Goal: Share content: Share content

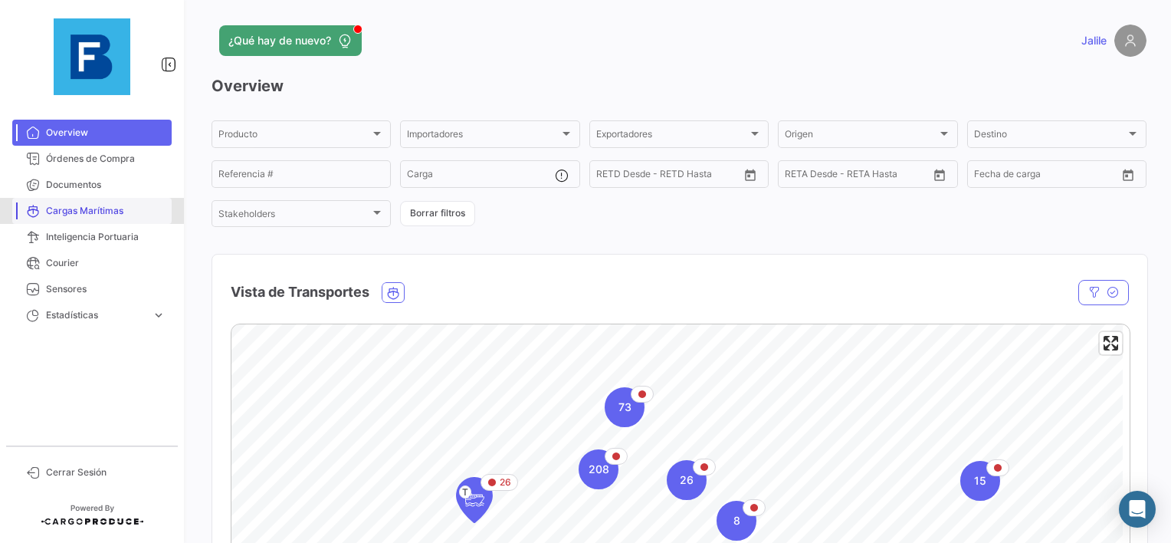
click at [117, 215] on span "Cargas Marítimas" at bounding box center [106, 211] width 120 height 14
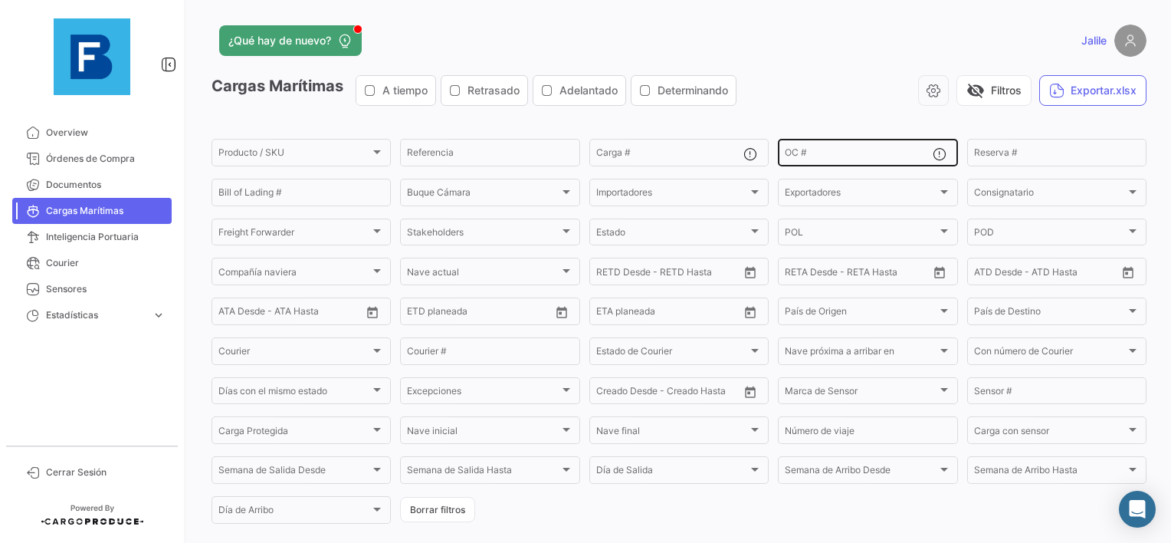
click at [821, 143] on div "OC #" at bounding box center [858, 151] width 147 height 30
paste input "MEDUF9370752"
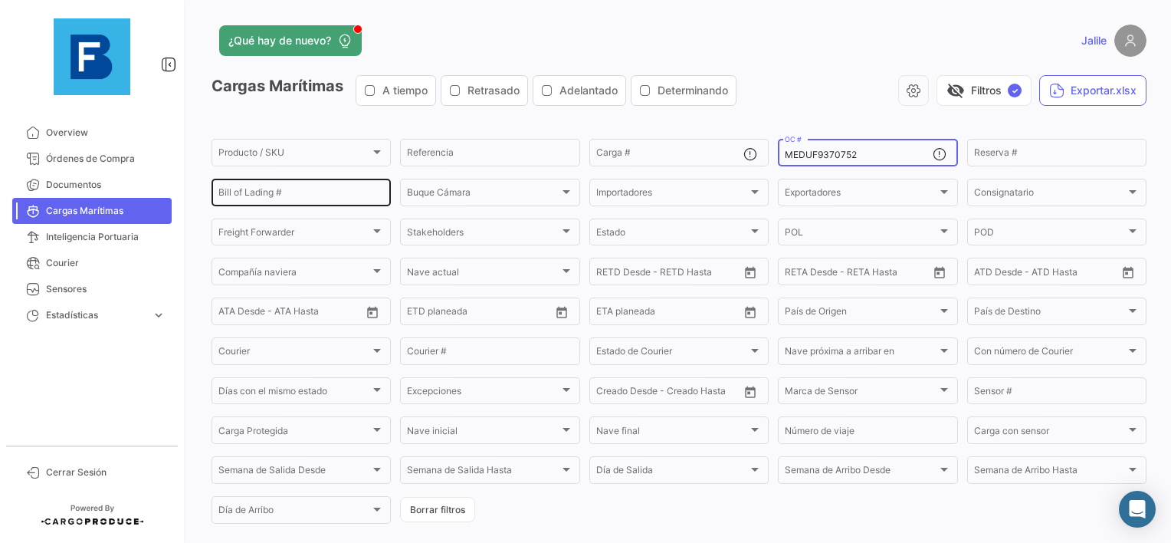
type input "MEDUF9370752"
click at [310, 190] on input "Bill of Lading #" at bounding box center [301, 194] width 166 height 11
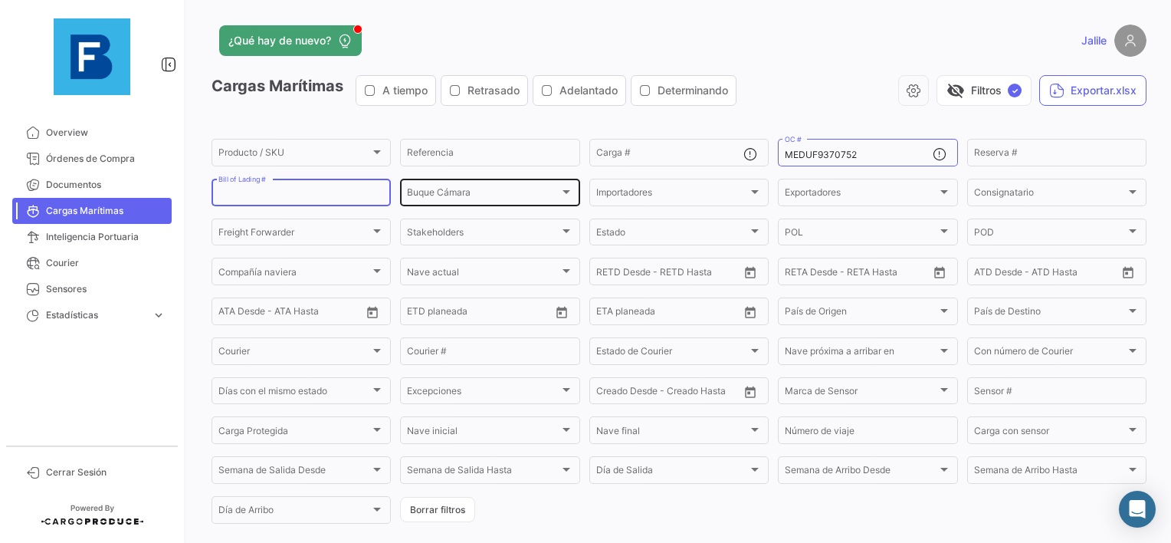
paste input "MEDUF9370752"
type input "MEDUF9370752"
click at [825, 159] on input "MEDUF9370752" at bounding box center [858, 154] width 147 height 11
click at [319, 195] on input "MEDUF9370752" at bounding box center [301, 194] width 166 height 11
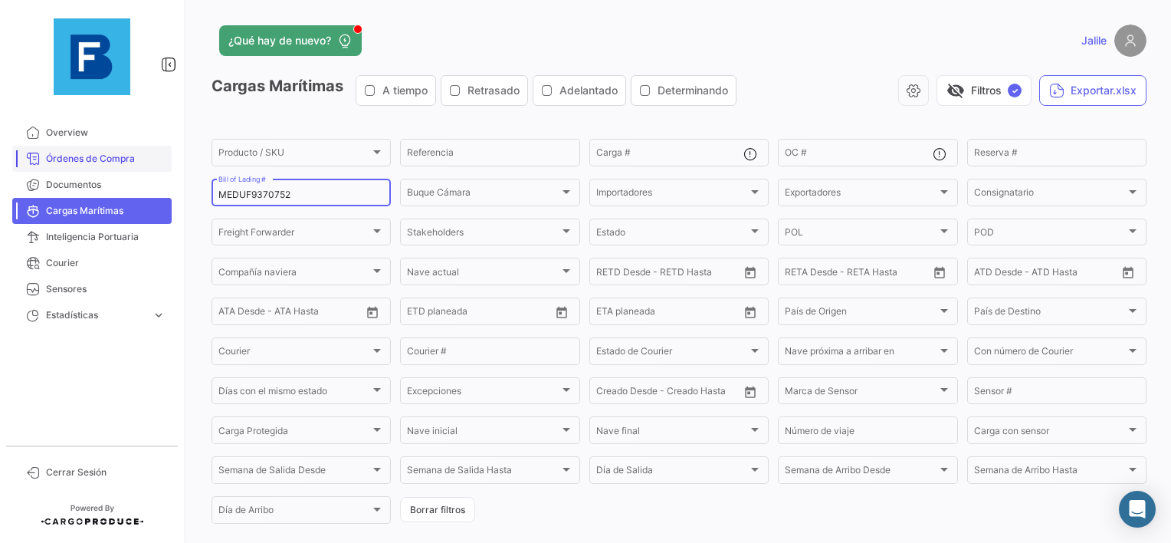
drag, startPoint x: 327, startPoint y: 196, endPoint x: 138, endPoint y: 169, distance: 191.3
click at [136, 173] on mat-sidenav-container "Overview Órdenes de Compra Documentos Cargas Marítimas Inteligencia Portuaria C…" at bounding box center [585, 271] width 1171 height 543
type input "}"
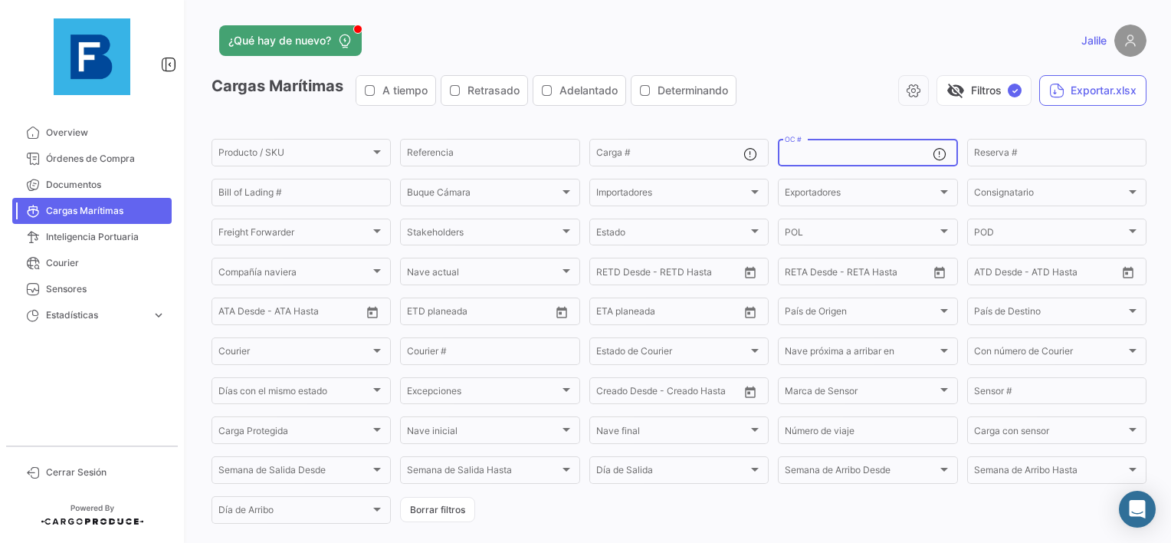
click at [825, 159] on input "OC #" at bounding box center [858, 154] width 147 height 11
paste input "EBKG13858494"
click at [346, 118] on app-list-header "Cargas Marítimas A tiempo Retrasado Adelantado Determinando visibility_off Filt…" at bounding box center [679, 300] width 935 height 451
click at [527, 95] on span "Retrasado" at bounding box center [485, 90] width 86 height 15
click at [563, 94] on span "Adelantado" at bounding box center [589, 90] width 58 height 15
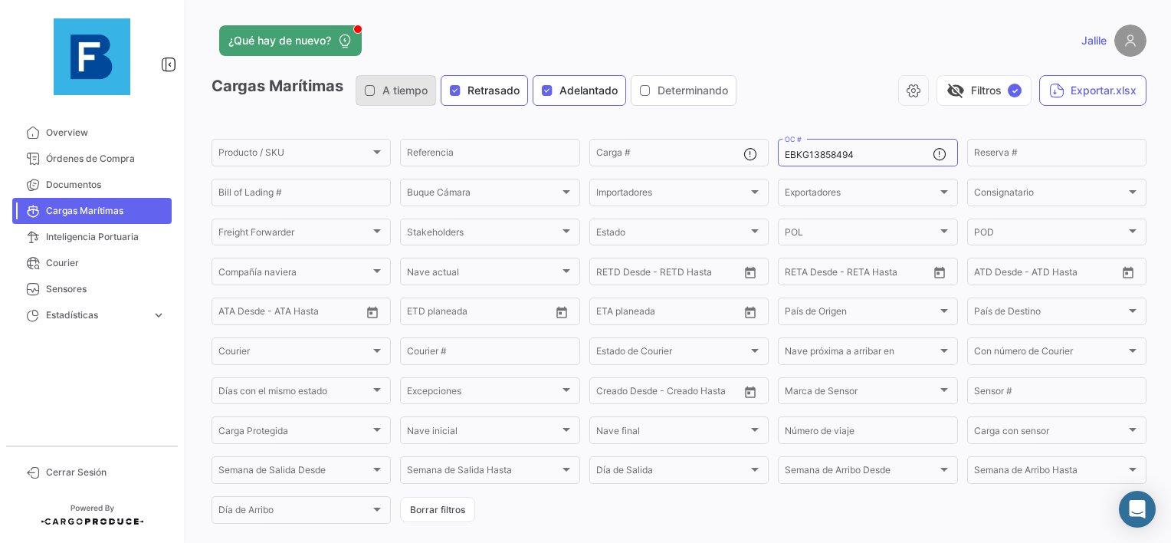
click at [387, 92] on span "A tiempo" at bounding box center [404, 90] width 45 height 15
click at [650, 100] on button "Determinando" at bounding box center [684, 90] width 104 height 29
click at [866, 163] on div "EBKG13858494 OC #" at bounding box center [858, 151] width 147 height 30
click at [875, 159] on input "EBKG13858494" at bounding box center [858, 154] width 147 height 11
click at [873, 156] on input "EBKG13858494" at bounding box center [858, 154] width 147 height 11
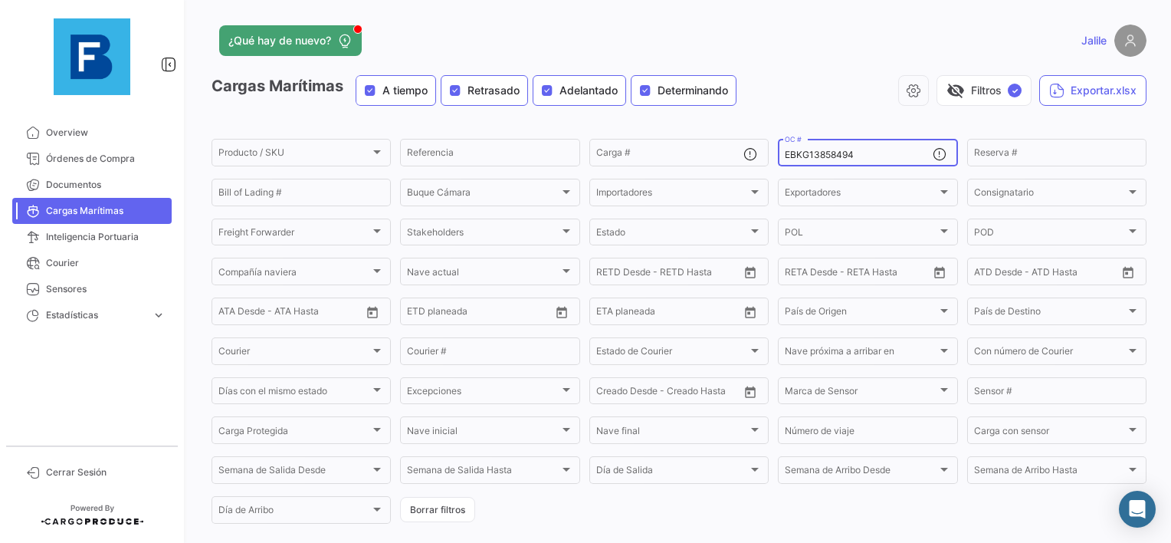
drag, startPoint x: 873, startPoint y: 156, endPoint x: 783, endPoint y: 153, distance: 89.7
click at [785, 153] on input "EBKG13858494" at bounding box center [858, 154] width 147 height 11
type input "E"
click at [816, 156] on input "OC #" at bounding box center [858, 154] width 147 height 11
paste input "EBKG13858494"
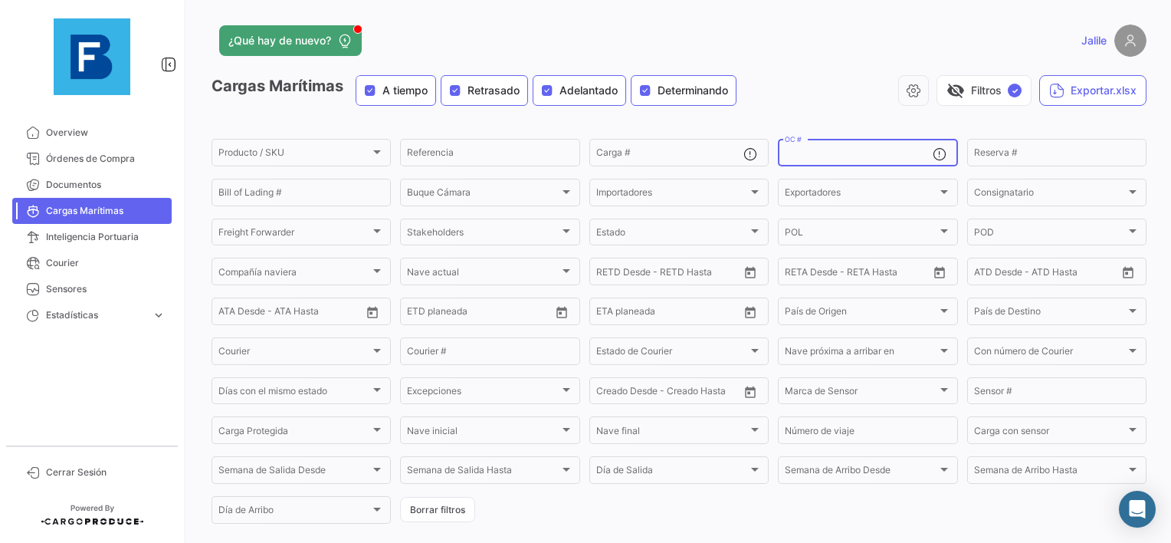
type input "EBKG13858494"
click at [999, 89] on button "visibility_off Filtros ✓" at bounding box center [984, 90] width 95 height 31
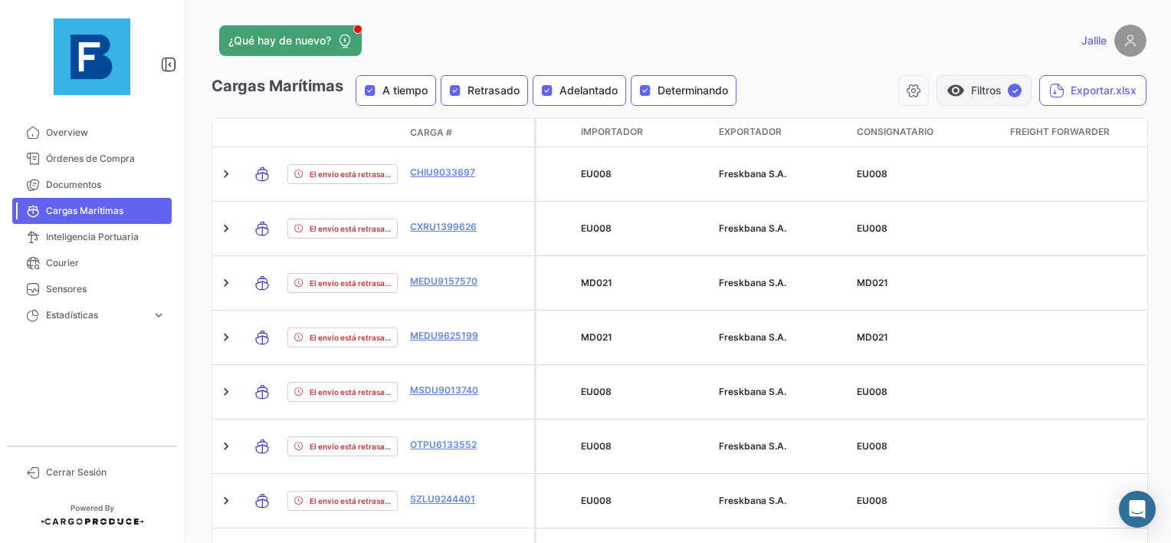
click at [988, 94] on button "visibility Filtros ✓" at bounding box center [984, 90] width 95 height 31
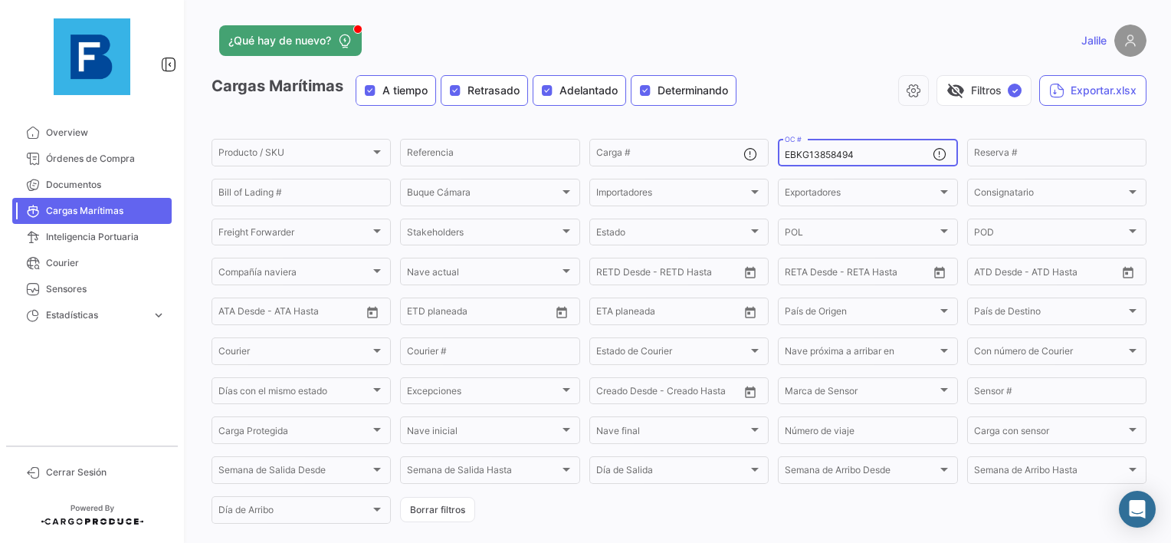
click at [886, 151] on input "EBKG13858494" at bounding box center [858, 154] width 147 height 11
click at [665, 198] on div "Importadores" at bounding box center [672, 194] width 152 height 11
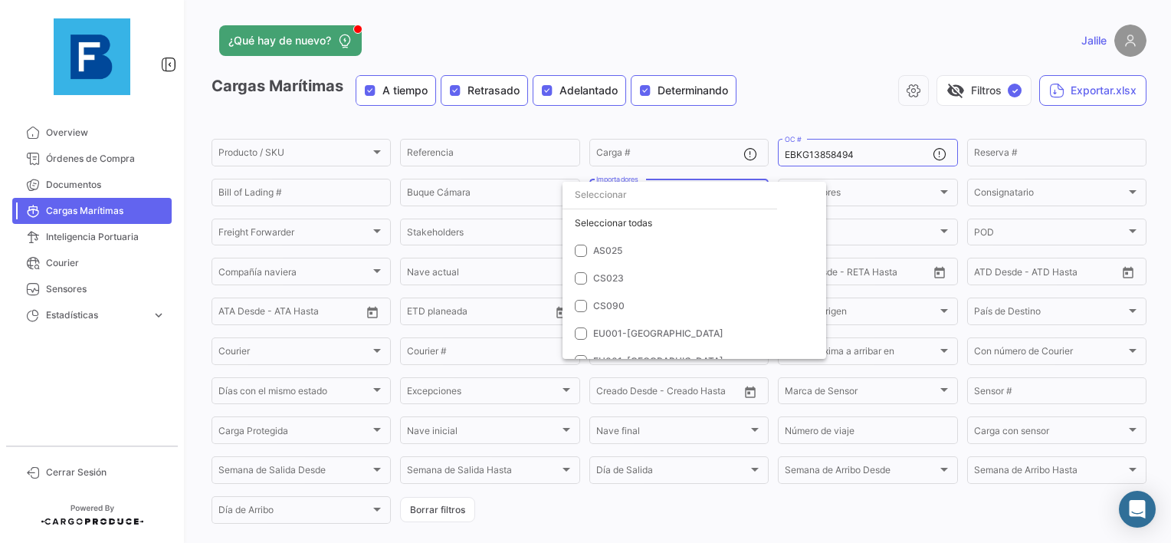
click at [694, 208] on div "Seleccionar todas AS025 CS023 CS090 EU001-[GEOGRAPHIC_DATA] EU001-[GEOGRAPHIC_D…" at bounding box center [695, 270] width 264 height 177
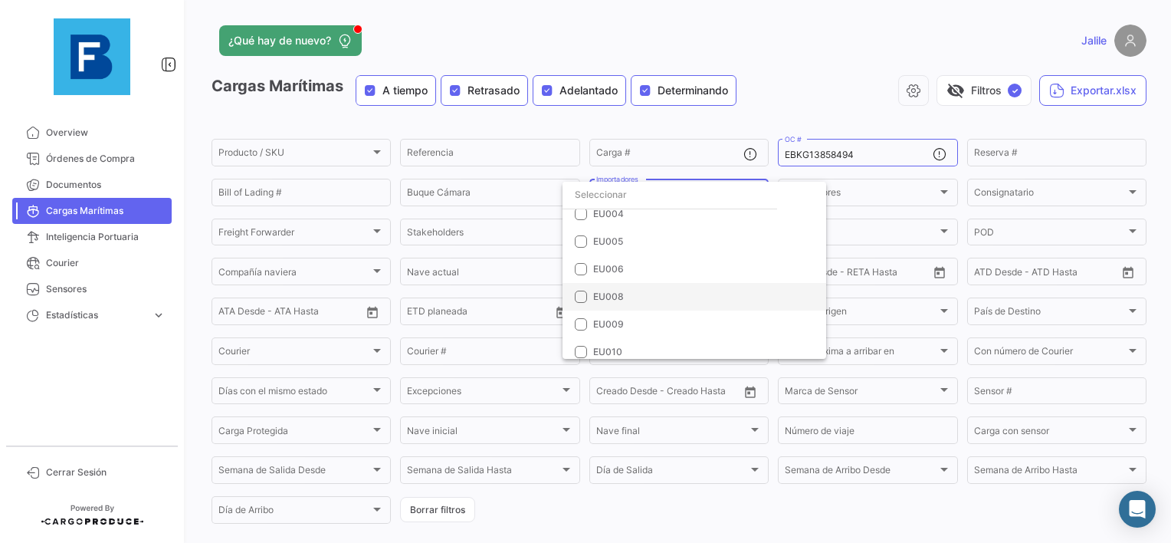
click at [615, 297] on span "EU008" at bounding box center [608, 296] width 31 height 11
click at [826, 104] on div at bounding box center [585, 271] width 1171 height 543
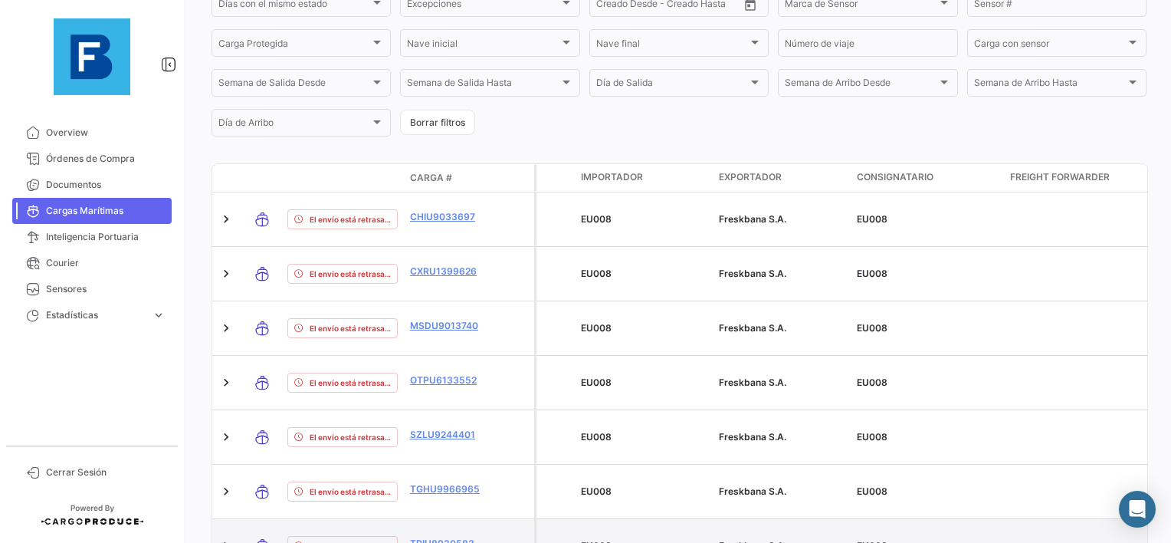
scroll to position [443, 0]
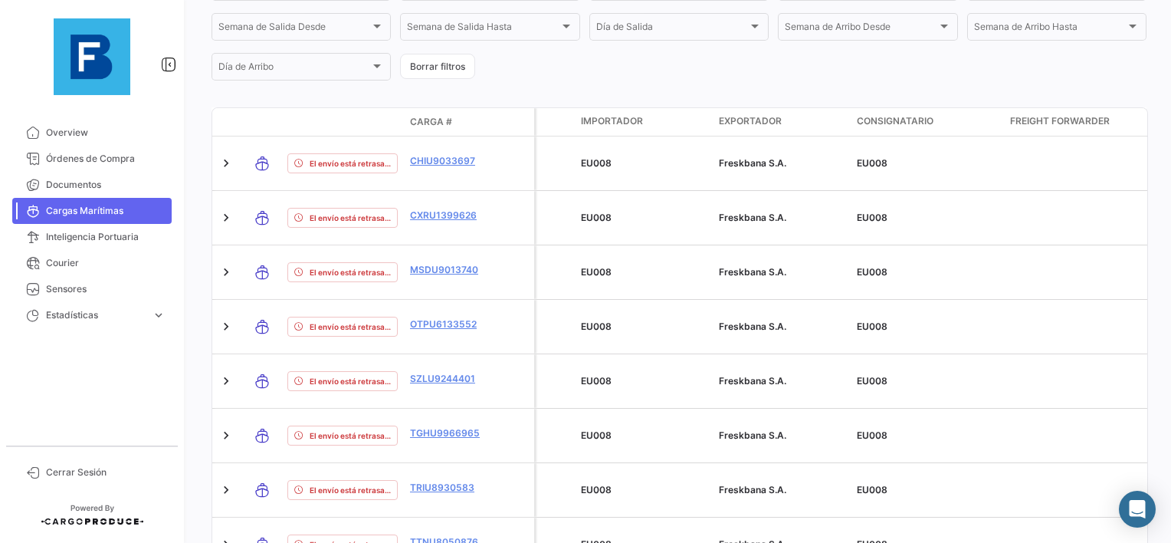
click at [1103, 484] on span "100" at bounding box center [1119, 481] width 44 height 32
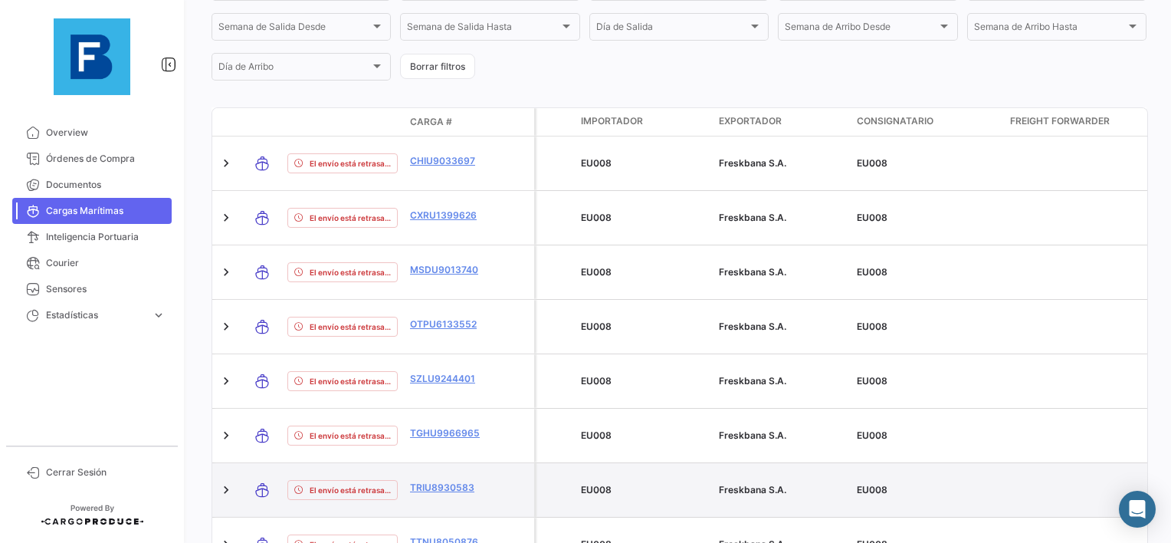
click at [458, 463] on datatable-body-cell "TRIU8930583" at bounding box center [450, 490] width 92 height 54
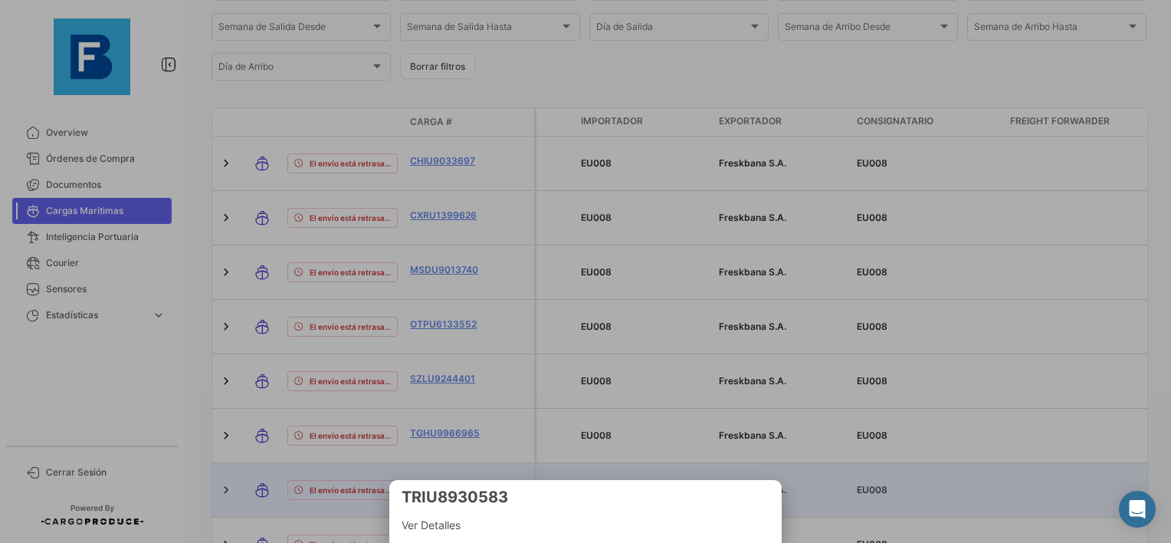
click at [625, 461] on div at bounding box center [585, 271] width 1171 height 543
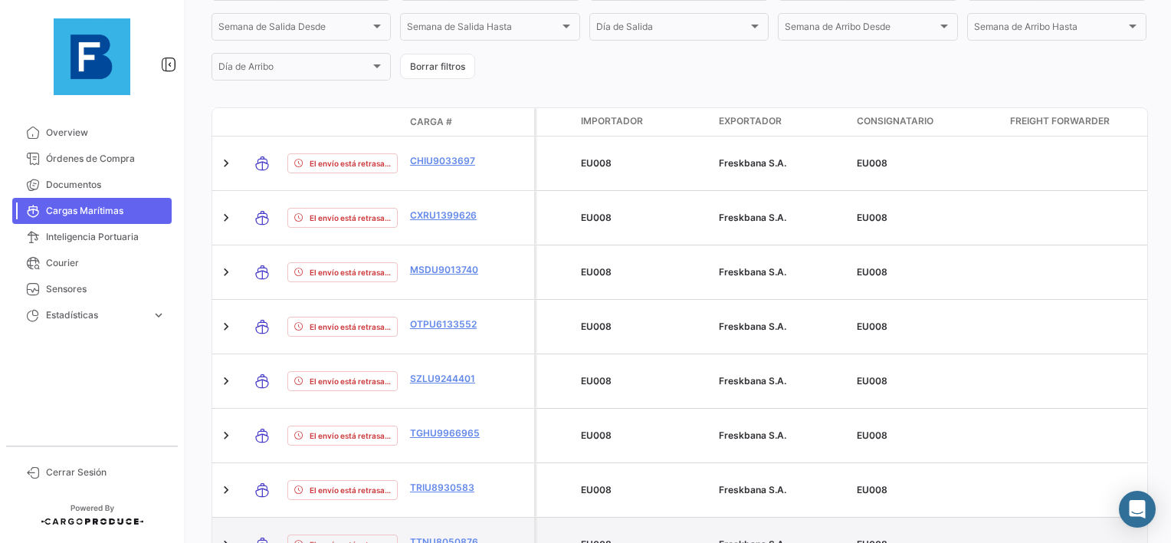
click at [505, 517] on datatable-body-cell at bounding box center [515, 544] width 38 height 54
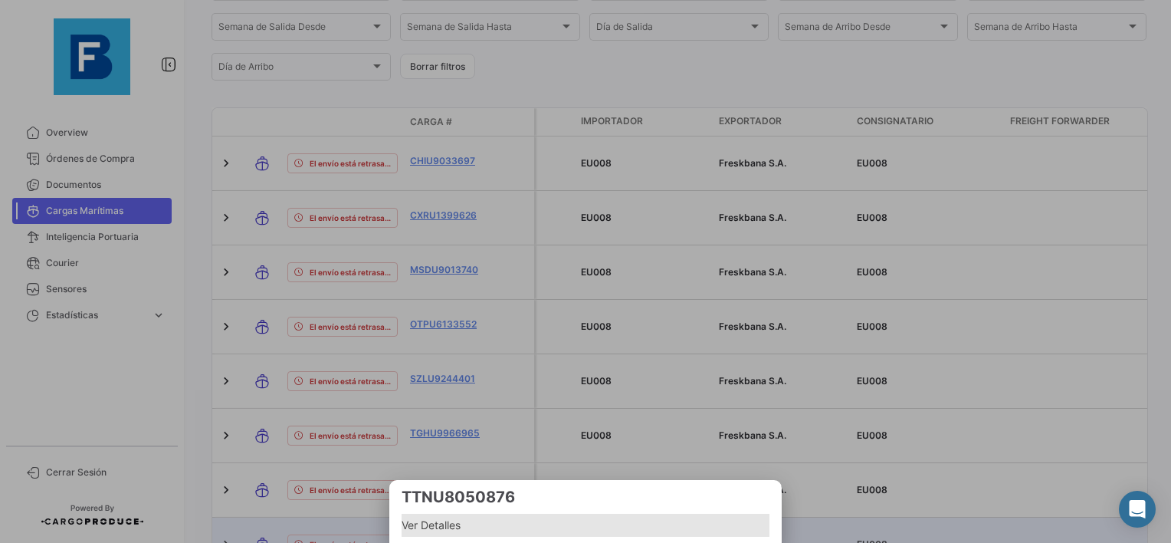
click at [426, 530] on span "Ver Detalles" at bounding box center [586, 525] width 368 height 18
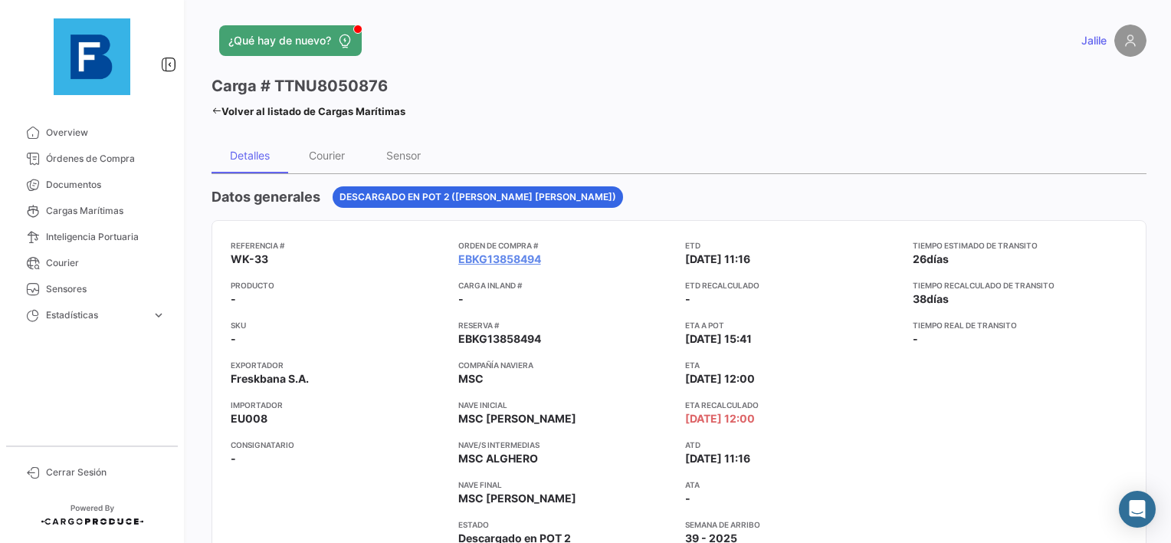
click at [215, 116] on link "Volver al listado de Cargas Marítimas" at bounding box center [309, 110] width 194 height 21
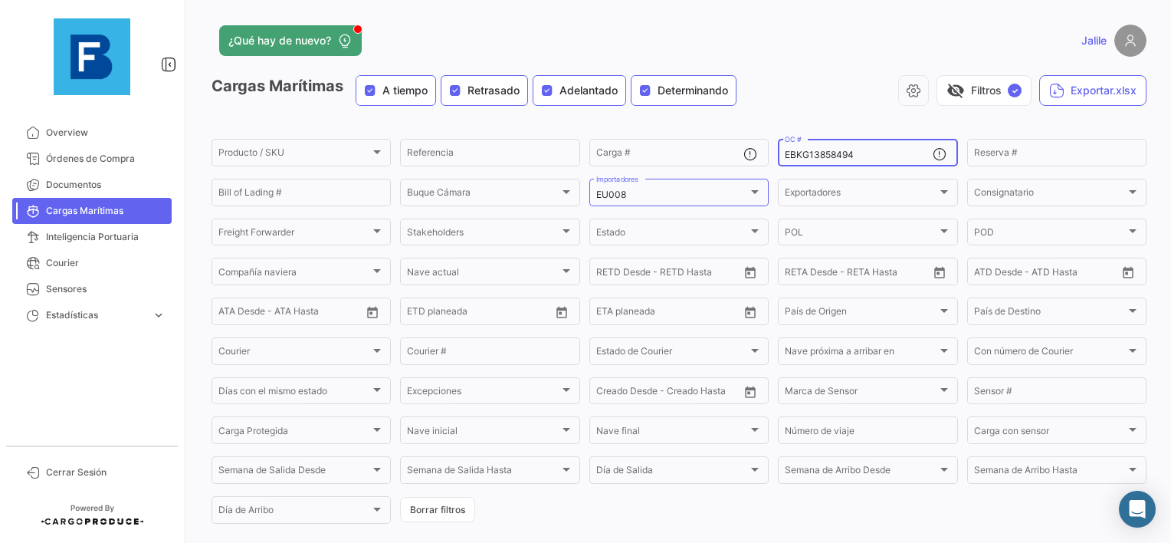
click at [828, 139] on div "EBKG13858494 OC #" at bounding box center [858, 151] width 147 height 30
click at [817, 153] on input "EBKG13858494" at bounding box center [858, 154] width 147 height 11
paste input "501"
type input "EBKG13858501"
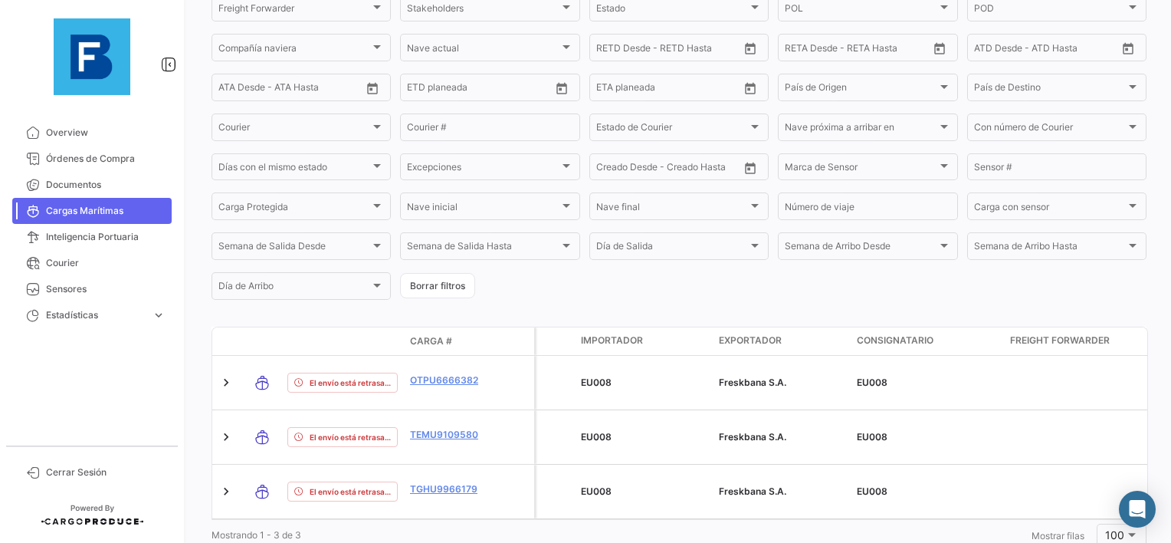
scroll to position [241, 0]
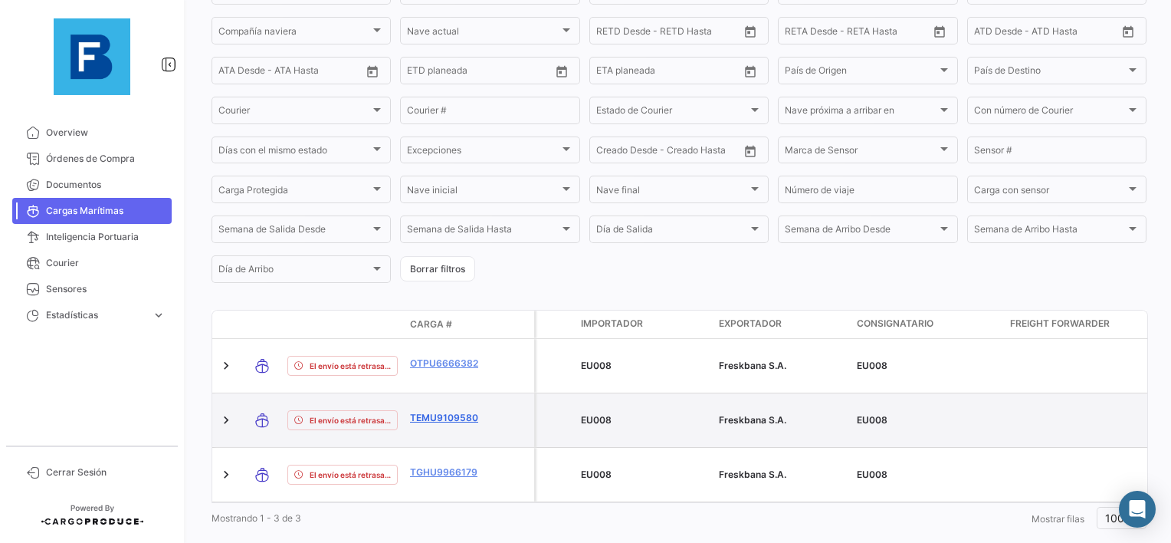
click at [457, 411] on link "TEMU9109580" at bounding box center [450, 418] width 80 height 14
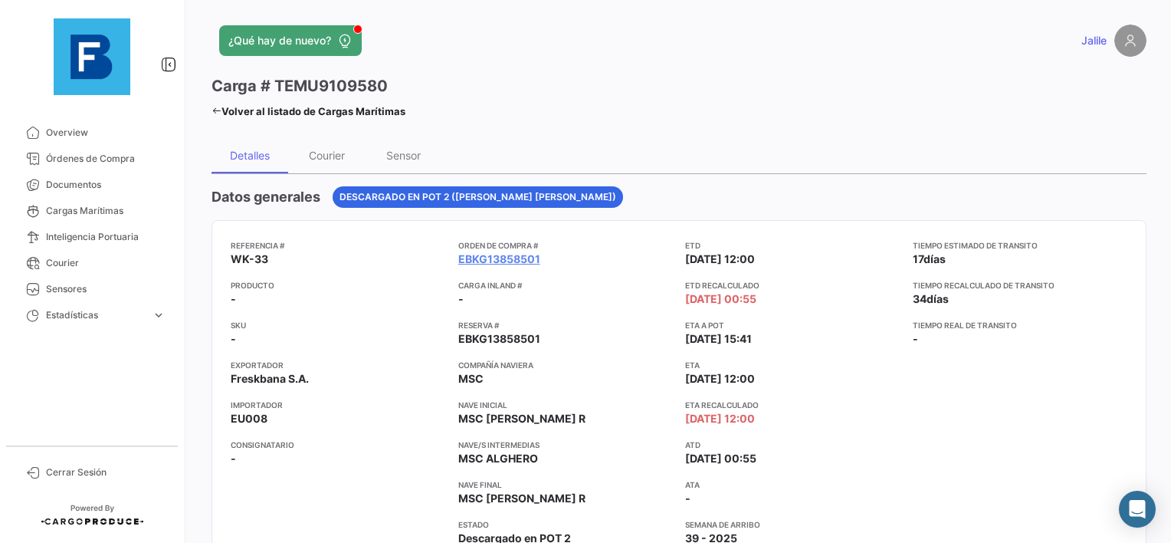
click at [964, 465] on div "Tiempo estimado de [PERSON_NAME] 17 [PERSON_NAME] Tiempo recalculado de [PERSON…" at bounding box center [1020, 418] width 215 height 359
click at [222, 107] on link "Volver al listado de Cargas Marítimas" at bounding box center [309, 110] width 194 height 21
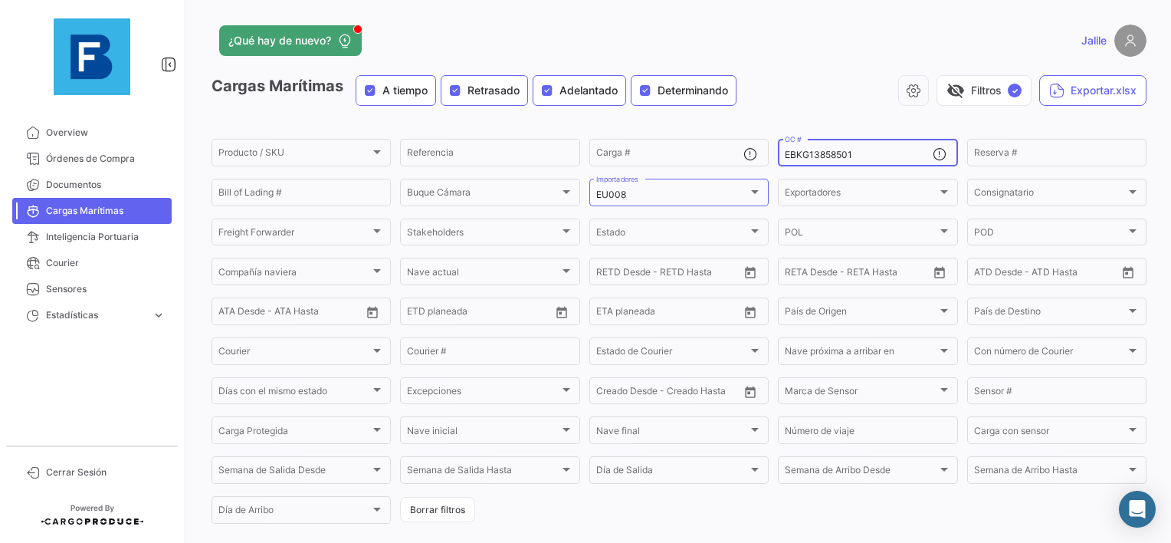
click at [797, 155] on input "EBKG13858501" at bounding box center [858, 154] width 147 height 11
paste input "917693"
type input "EBKG13917693"
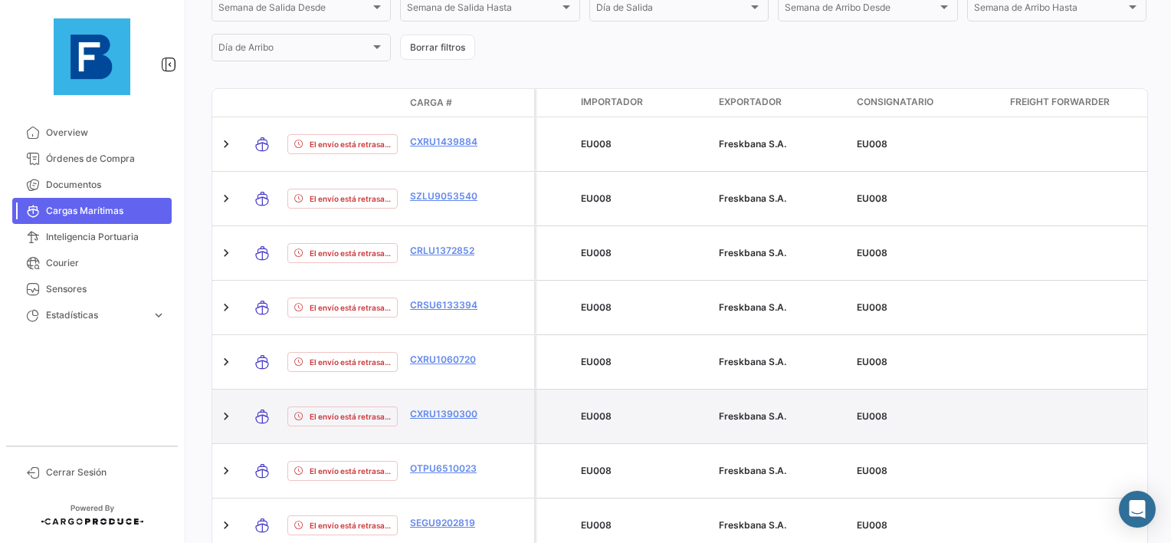
scroll to position [524, 0]
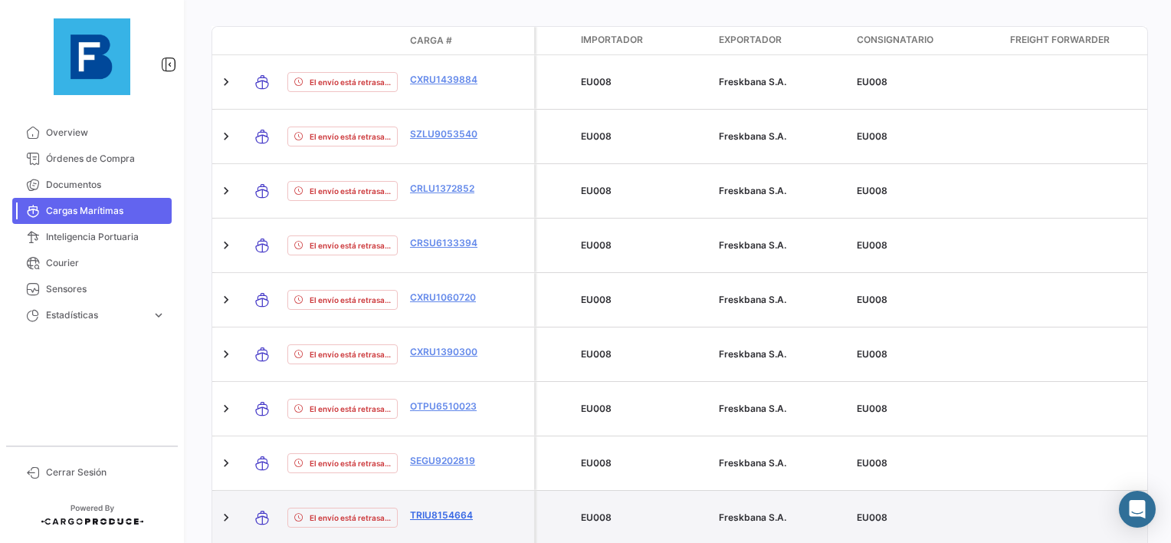
click at [433, 508] on link "TRIU8154664" at bounding box center [450, 515] width 80 height 14
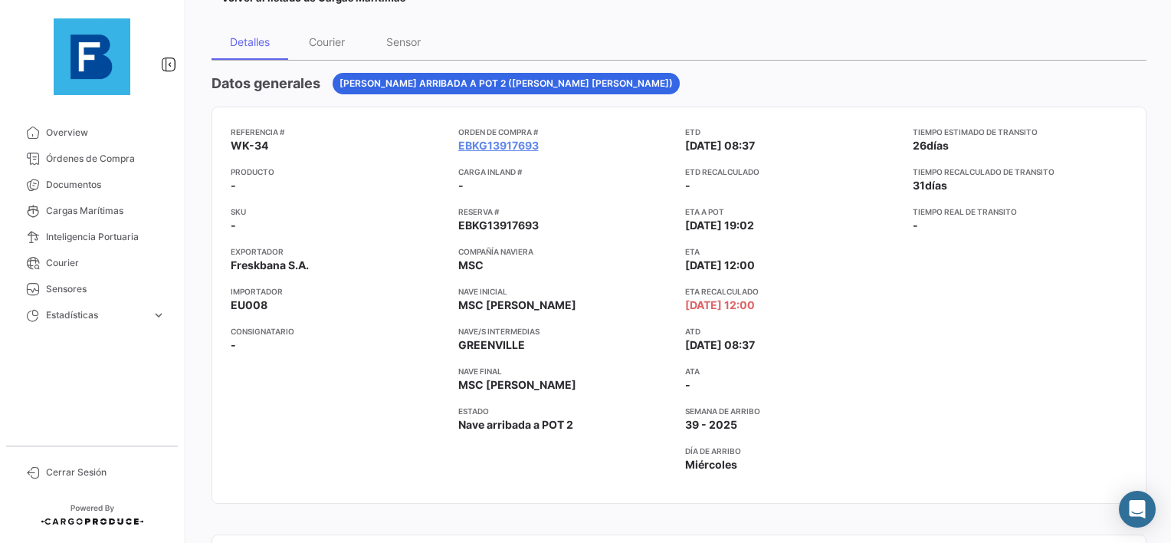
scroll to position [77, 0]
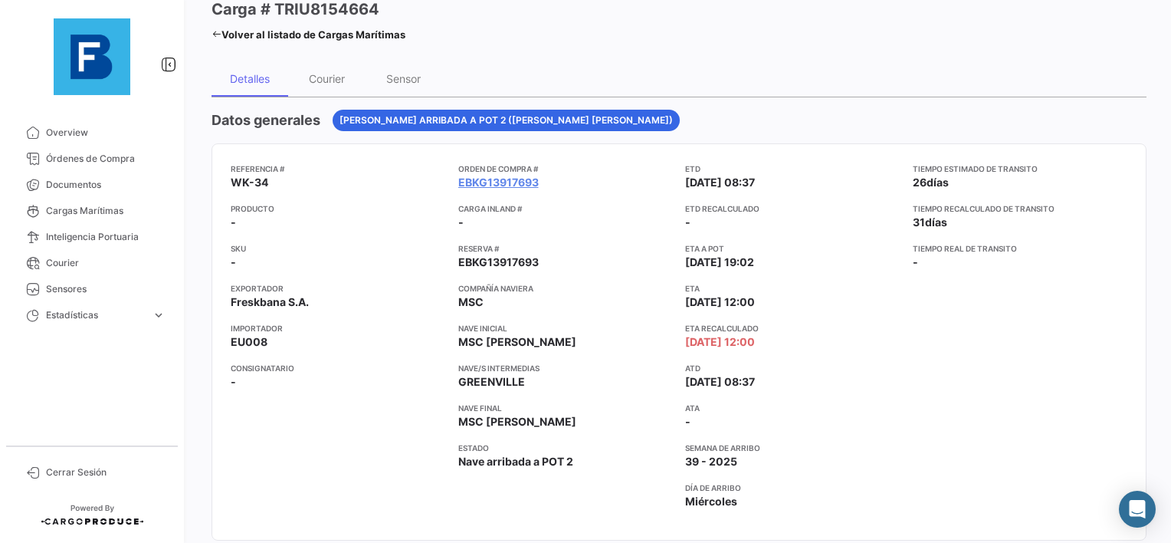
click at [215, 34] on icon at bounding box center [217, 34] width 10 height 10
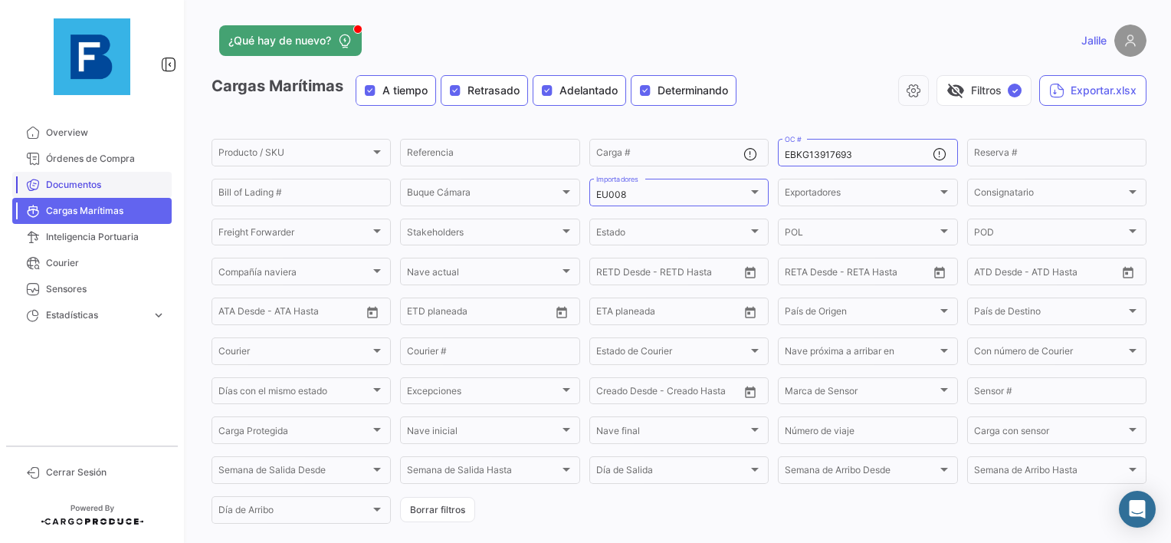
click at [77, 179] on span "Documentos" at bounding box center [106, 185] width 120 height 14
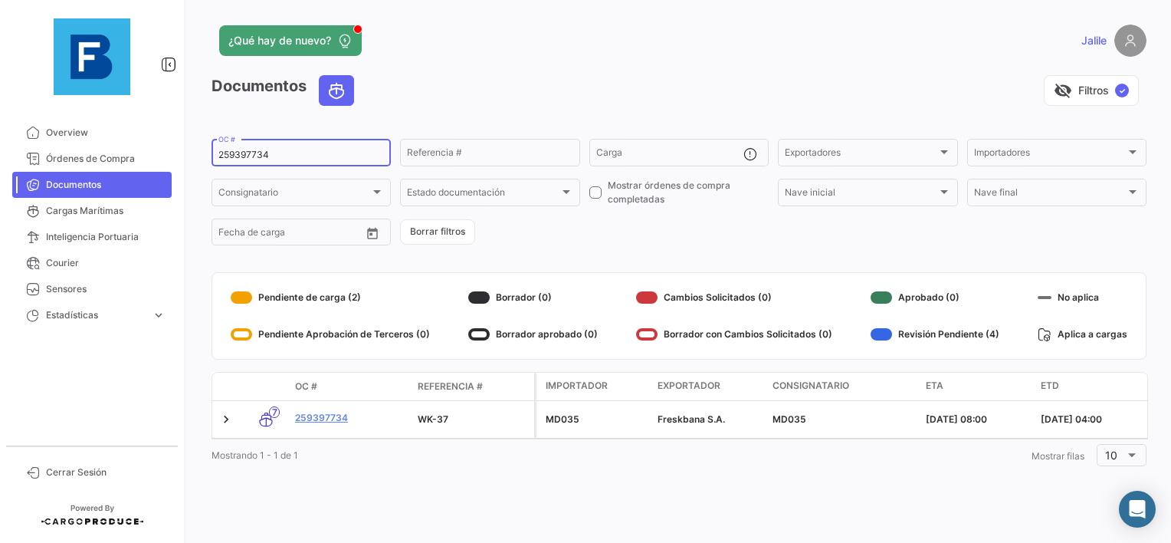
click at [242, 147] on div "259397734 OC #" at bounding box center [301, 151] width 166 height 30
click at [240, 147] on div "259397734 OC #" at bounding box center [301, 151] width 166 height 30
click at [251, 158] on input "259397734" at bounding box center [301, 154] width 166 height 11
paste input "EBKG14063203"
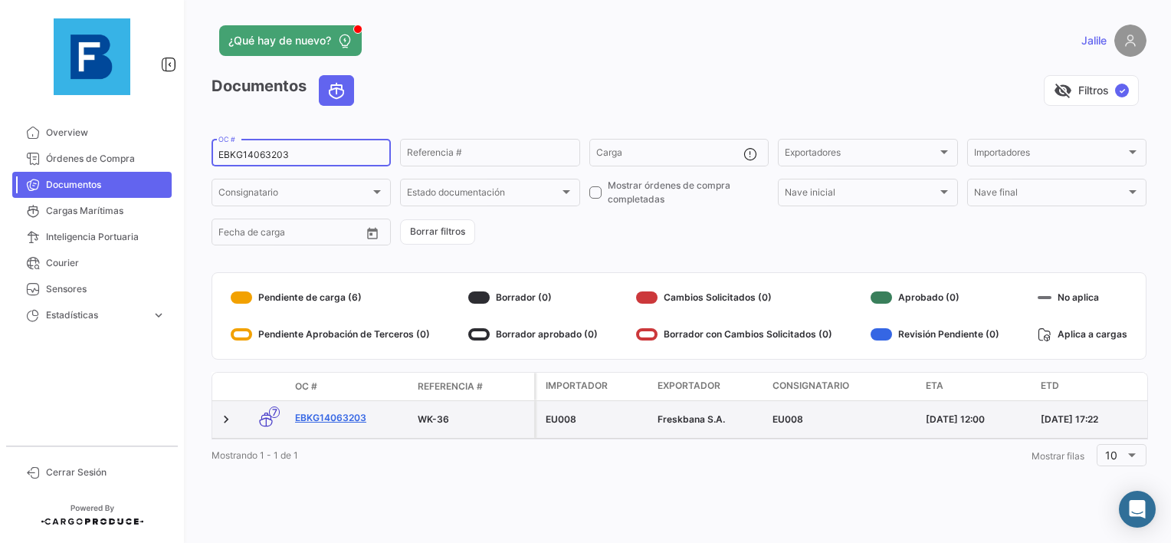
type input "EBKG14063203"
click at [336, 420] on link "EBKG14063203" at bounding box center [350, 418] width 110 height 14
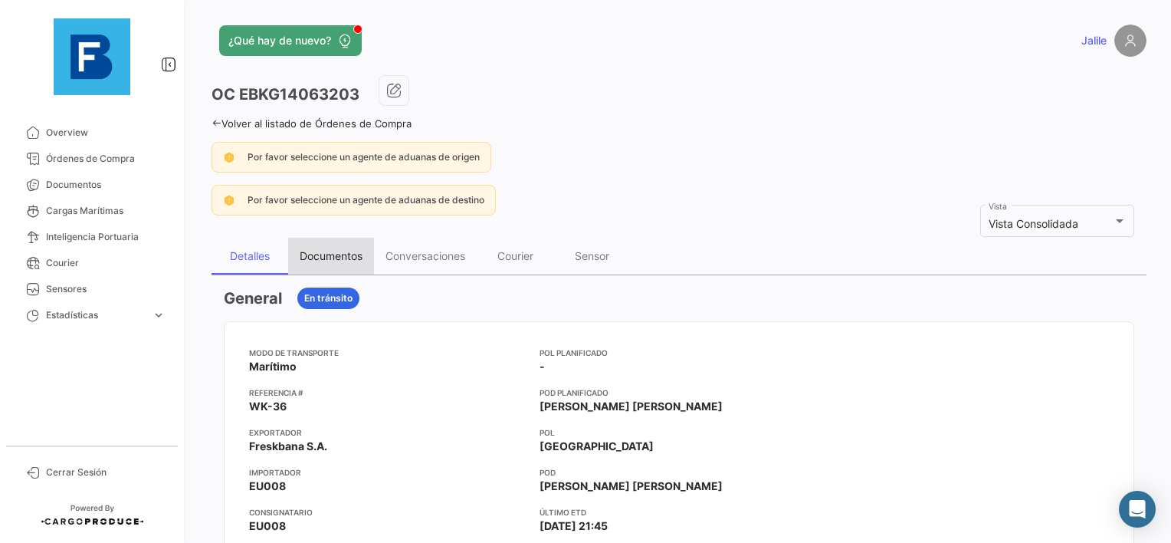
drag, startPoint x: 359, startPoint y: 268, endPoint x: 346, endPoint y: 264, distance: 12.8
click at [358, 268] on div "Documentos" at bounding box center [331, 256] width 86 height 37
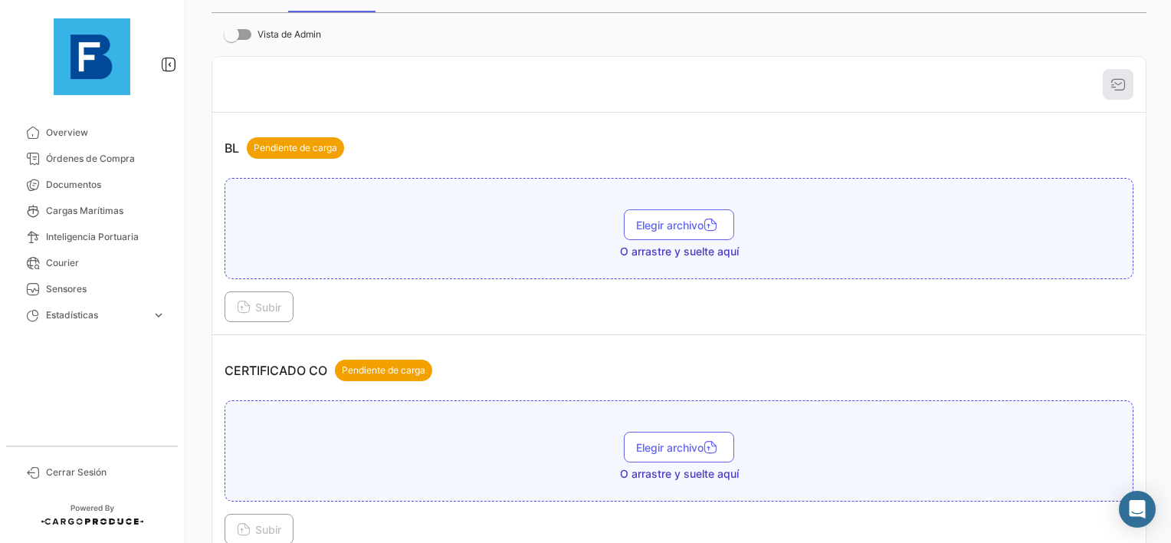
scroll to position [307, 0]
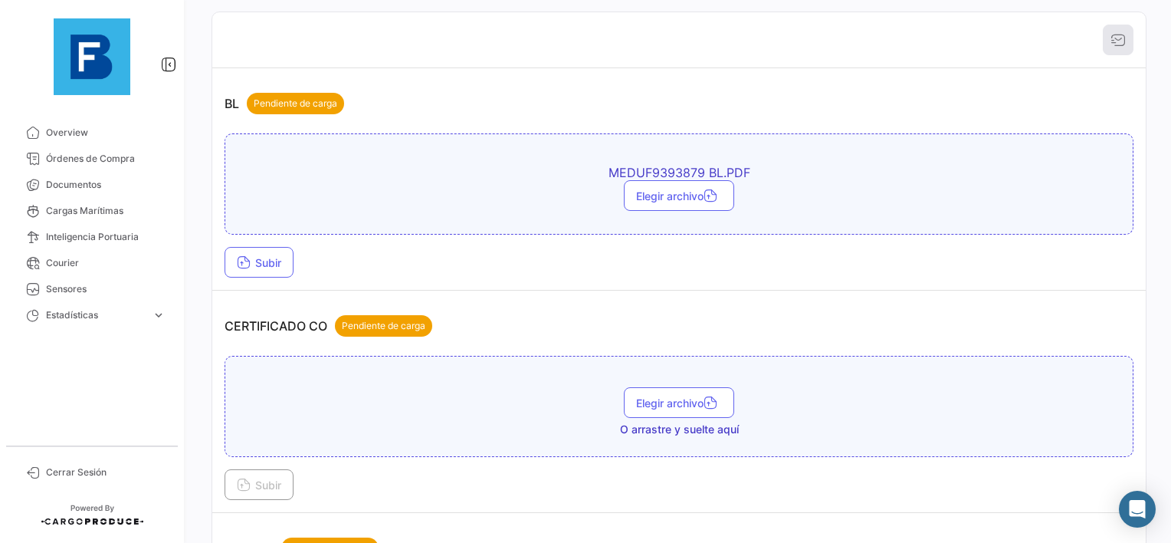
click at [283, 277] on td "BL Pendiente de carga MEDUF9393879 BL.PDF Elegir archivo Subir" at bounding box center [679, 179] width 934 height 222
click at [281, 264] on span "Subir" at bounding box center [259, 262] width 44 height 13
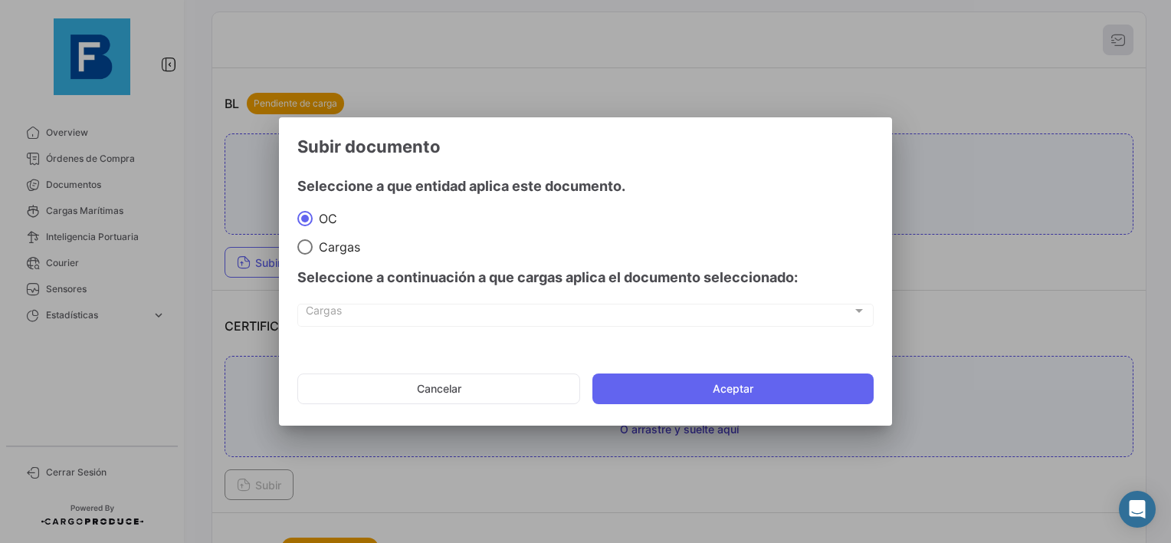
click at [624, 364] on app-documents-upload-select "Subir documento Seleccione a que entidad aplica este documento. OC Cargas Selec…" at bounding box center [585, 275] width 576 height 279
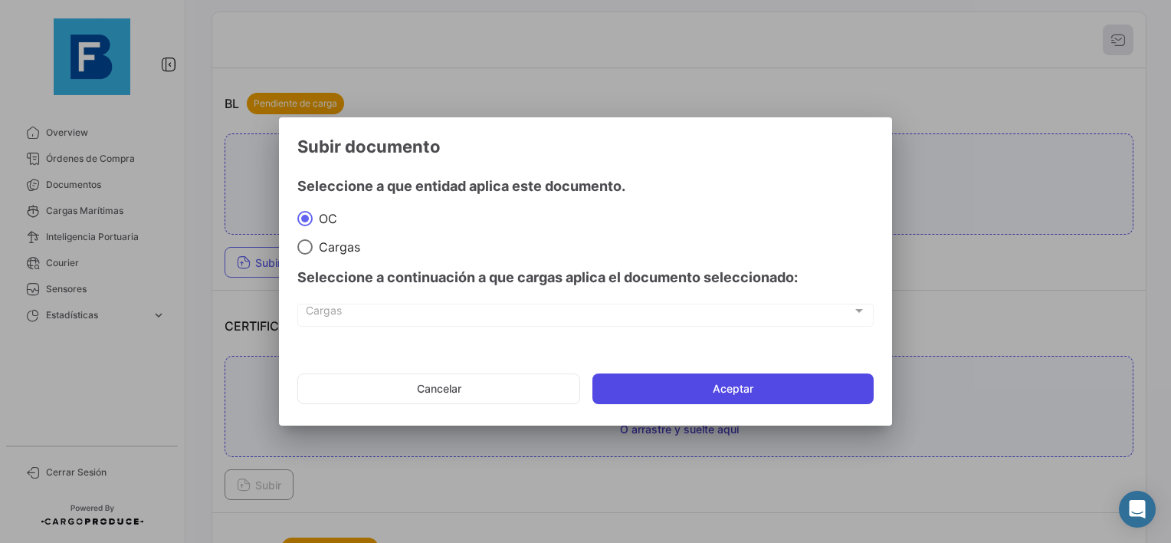
drag, startPoint x: 624, startPoint y: 365, endPoint x: 644, endPoint y: 383, distance: 27.1
click at [644, 383] on button "Aceptar" at bounding box center [733, 388] width 281 height 31
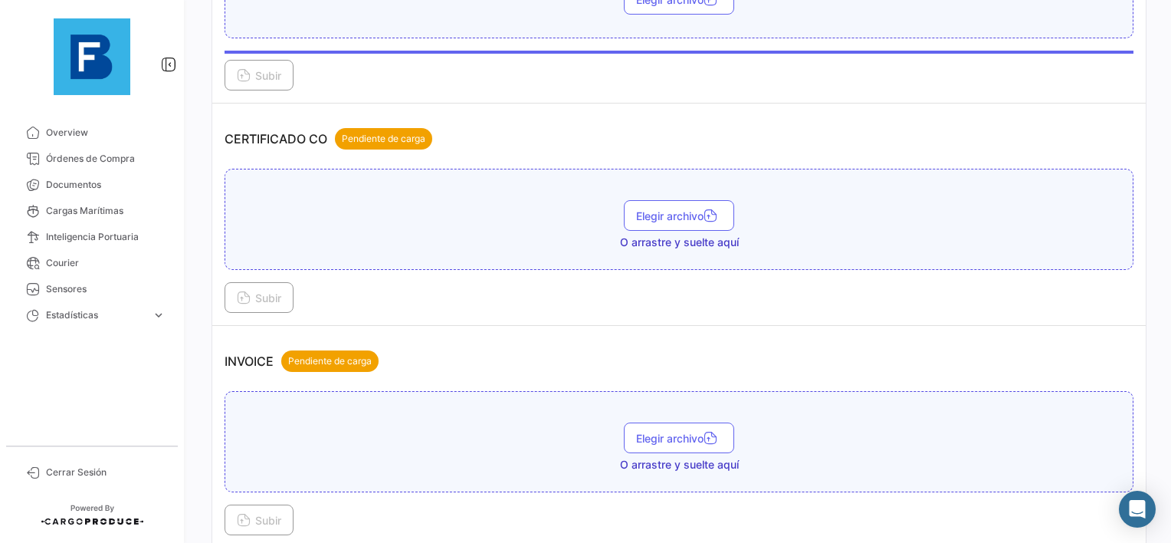
scroll to position [537, 0]
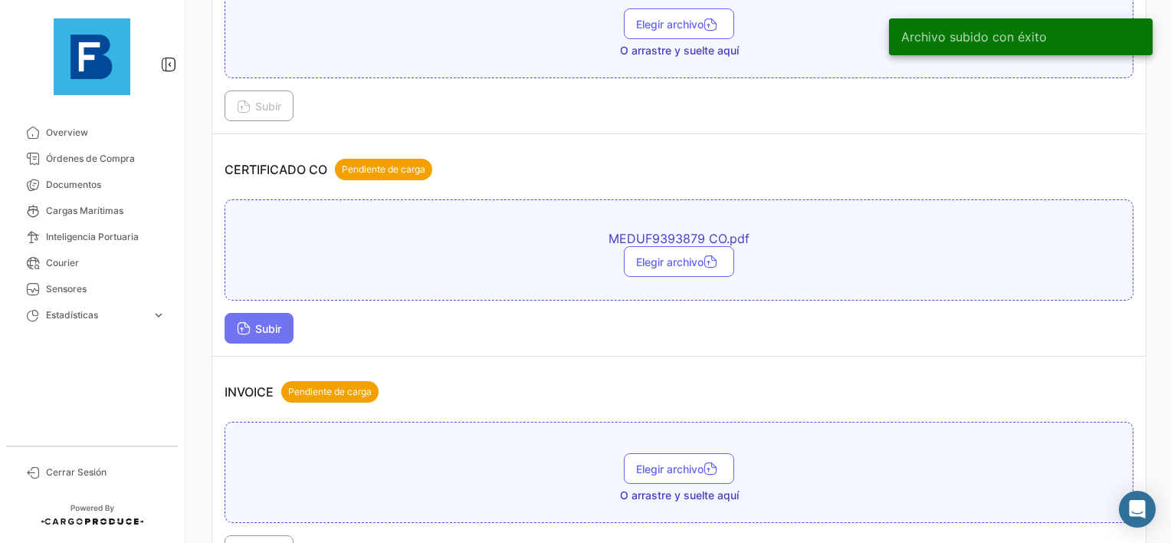
click at [249, 328] on icon at bounding box center [244, 330] width 14 height 14
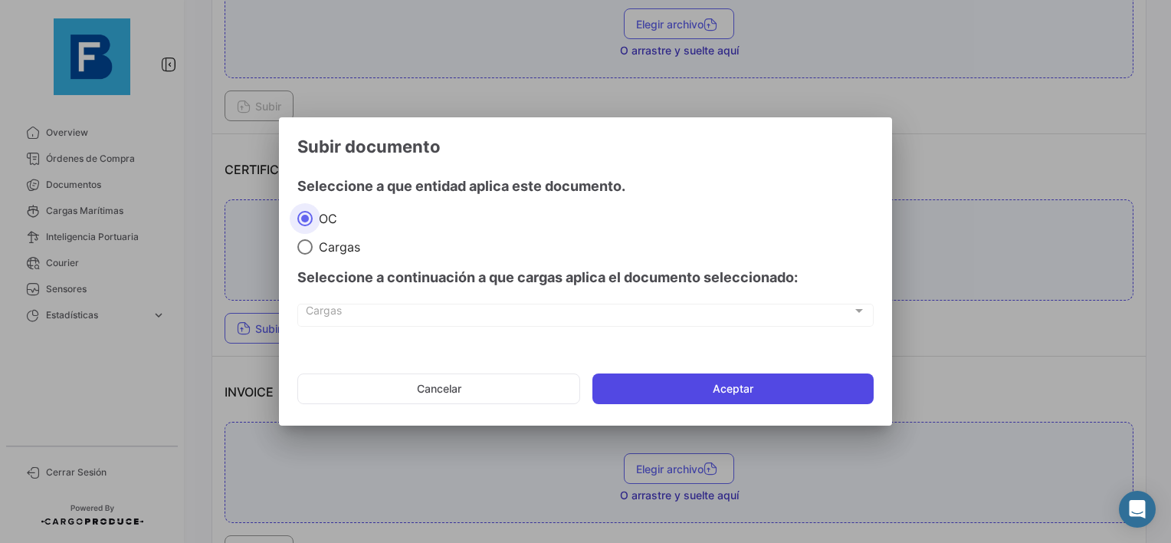
click at [748, 389] on button "Aceptar" at bounding box center [733, 388] width 281 height 31
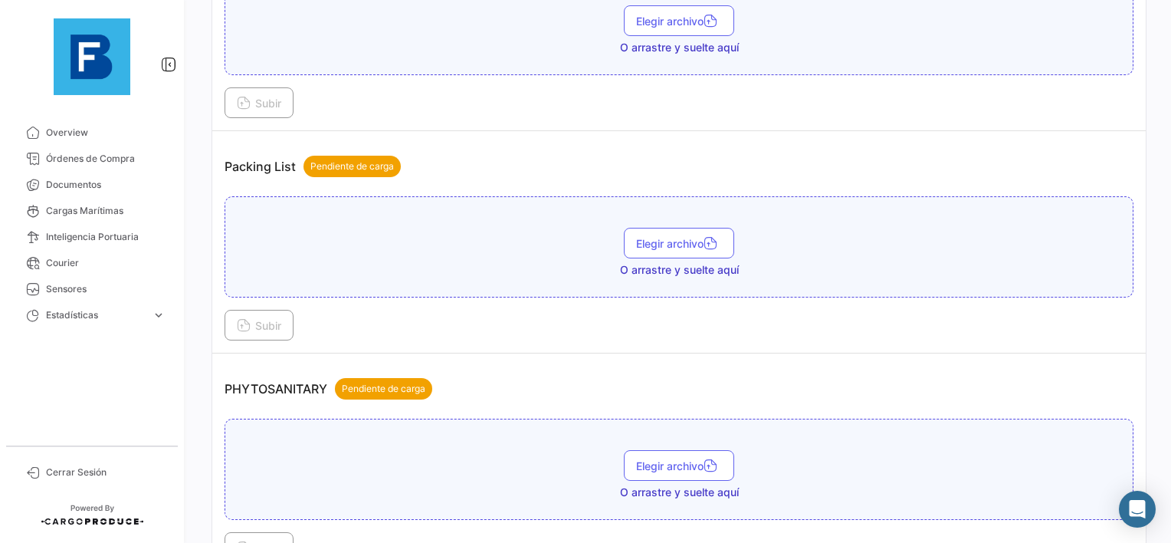
scroll to position [996, 0]
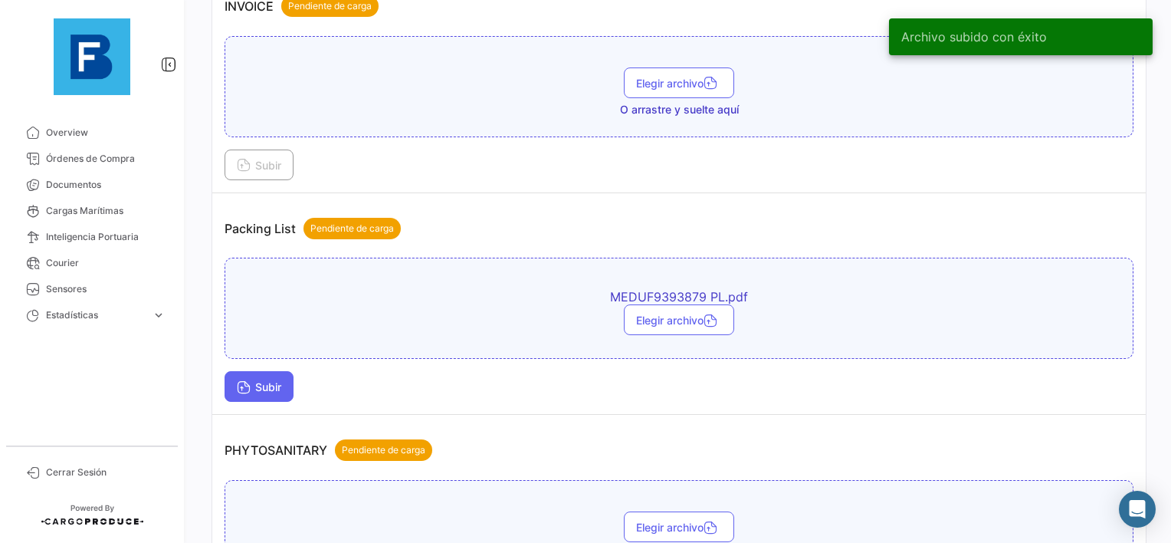
click at [265, 371] on button "Subir" at bounding box center [259, 386] width 69 height 31
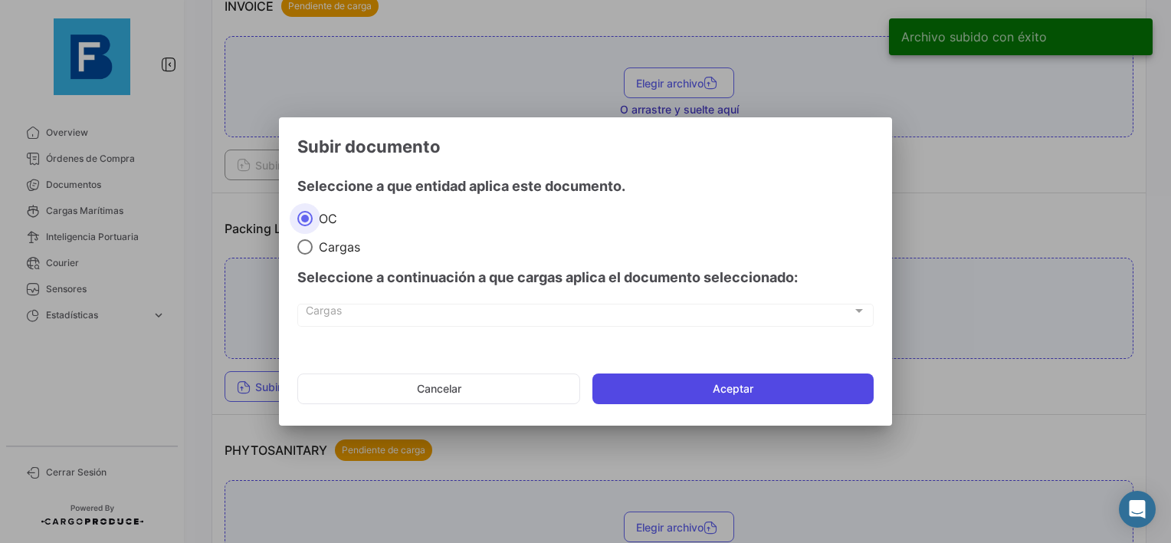
click at [713, 388] on button "Aceptar" at bounding box center [733, 388] width 281 height 31
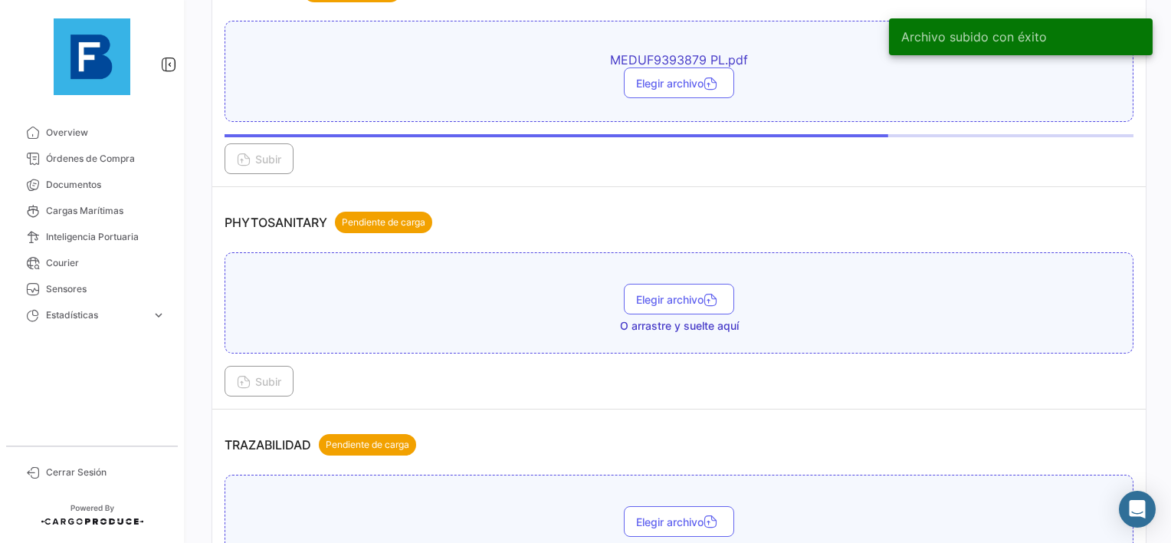
scroll to position [1303, 0]
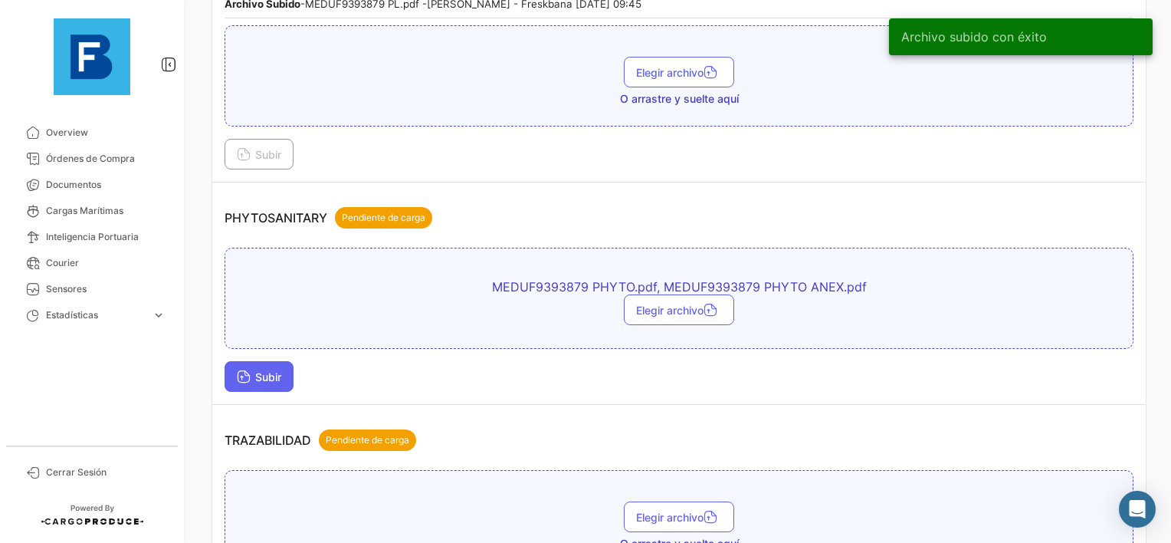
click at [251, 370] on span "Subir" at bounding box center [259, 376] width 44 height 13
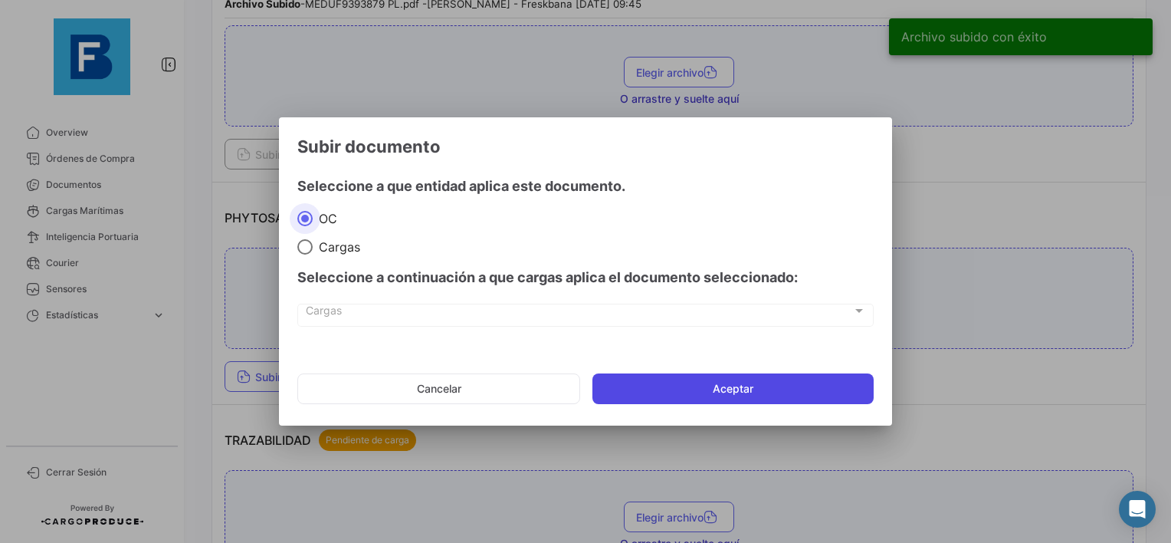
click at [727, 396] on button "Aceptar" at bounding box center [733, 388] width 281 height 31
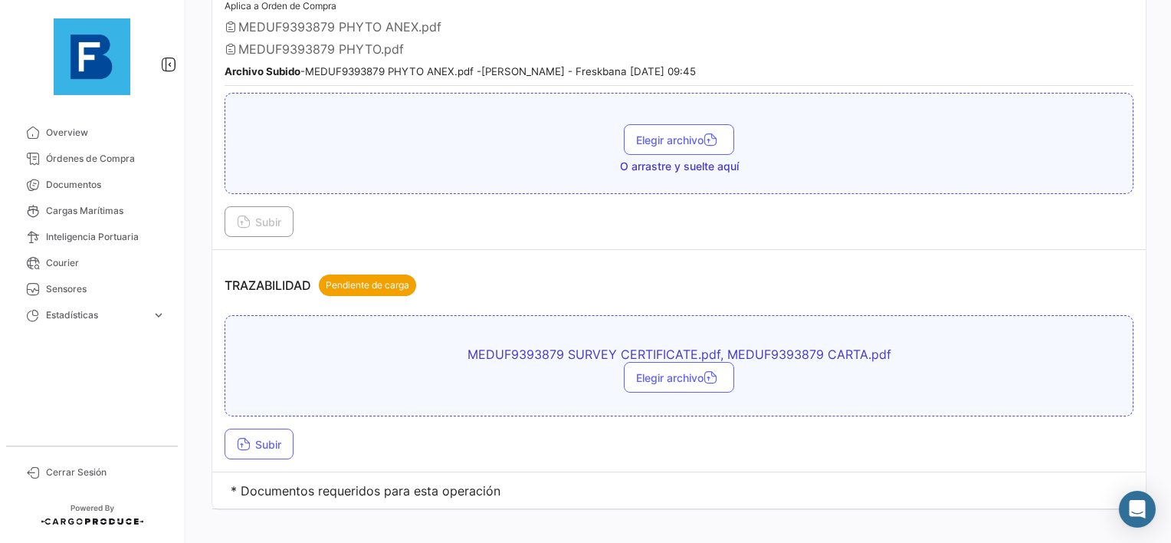
scroll to position [1555, 0]
click at [261, 435] on button "Subir" at bounding box center [259, 443] width 69 height 31
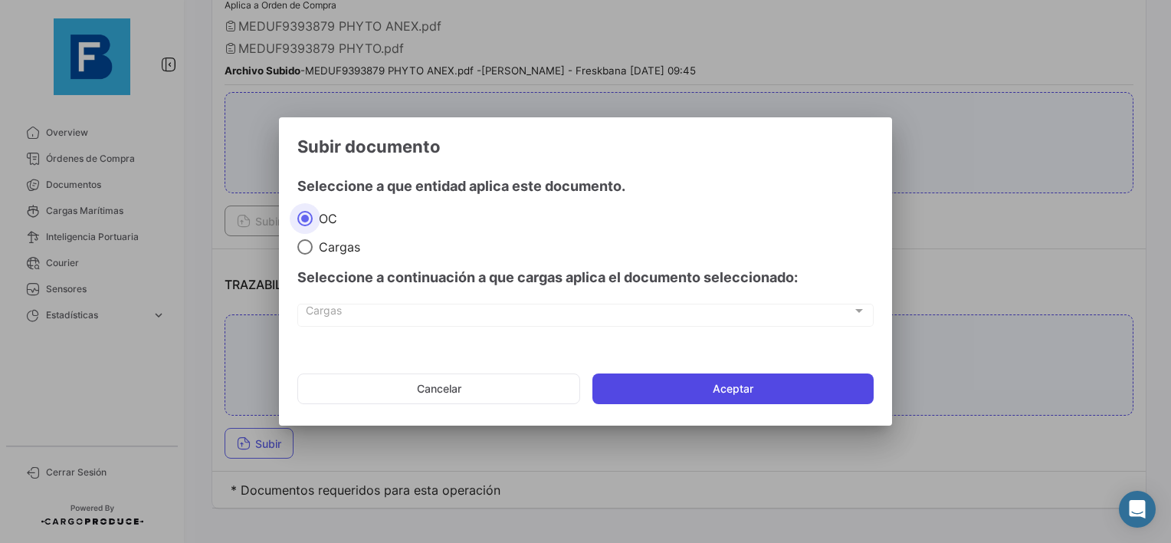
click at [701, 386] on button "Aceptar" at bounding box center [733, 388] width 281 height 31
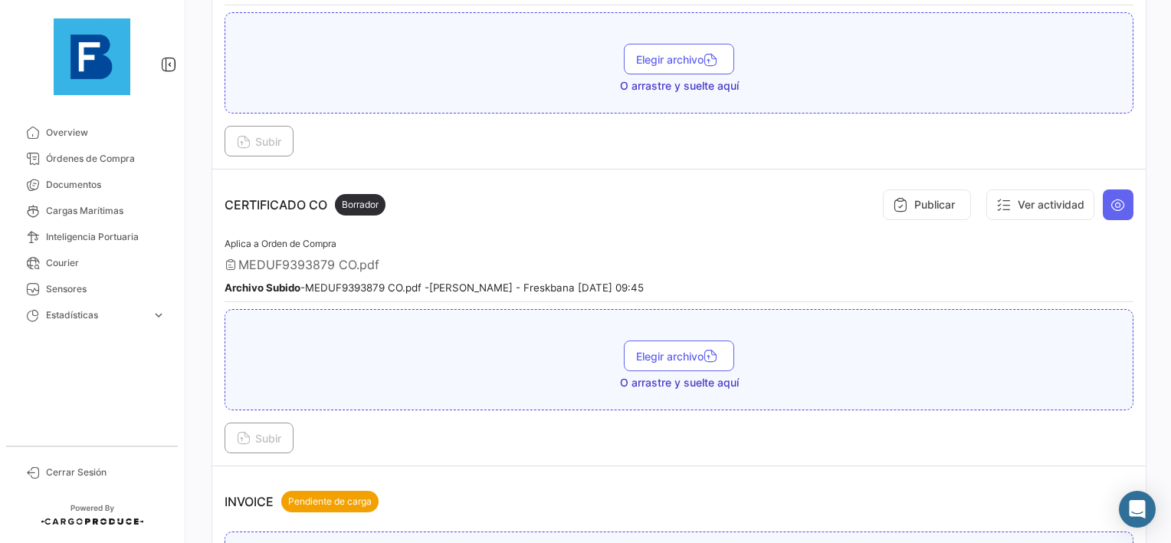
scroll to position [192, 0]
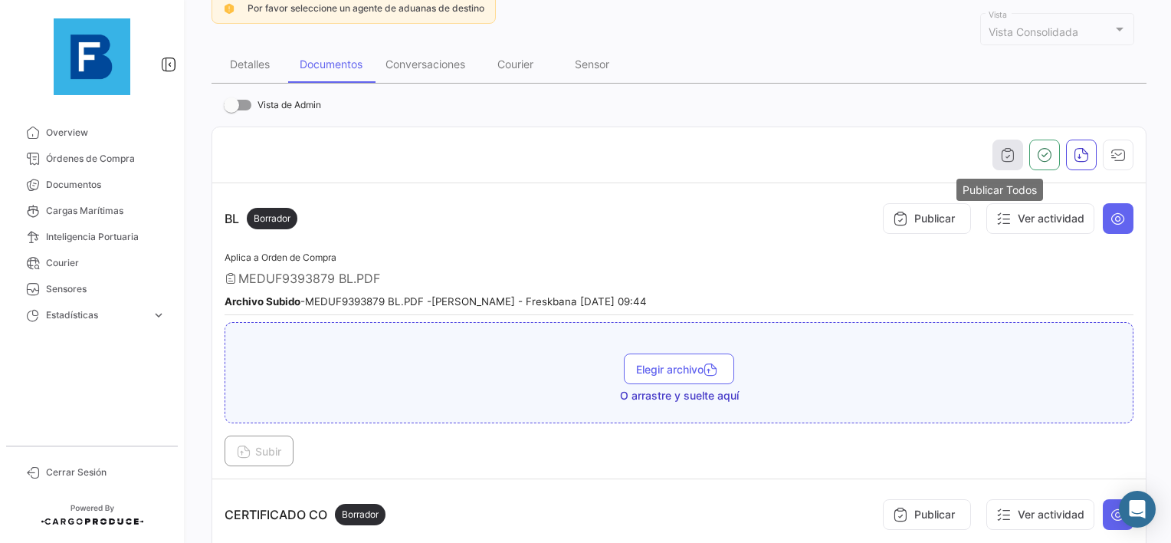
click at [999, 166] on button "button" at bounding box center [1008, 155] width 31 height 31
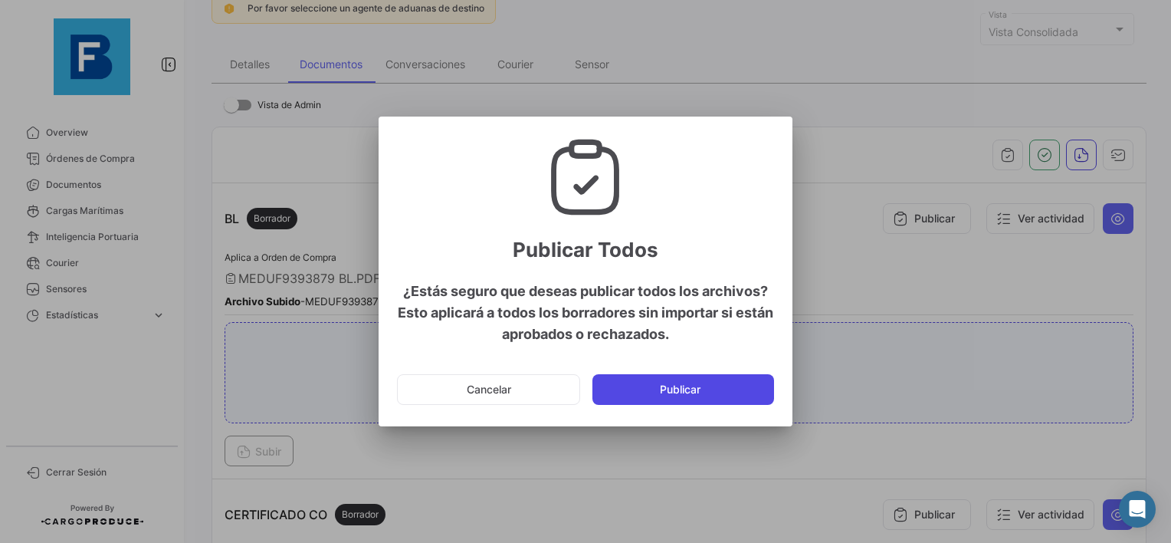
click at [717, 383] on button "Publicar" at bounding box center [684, 389] width 182 height 31
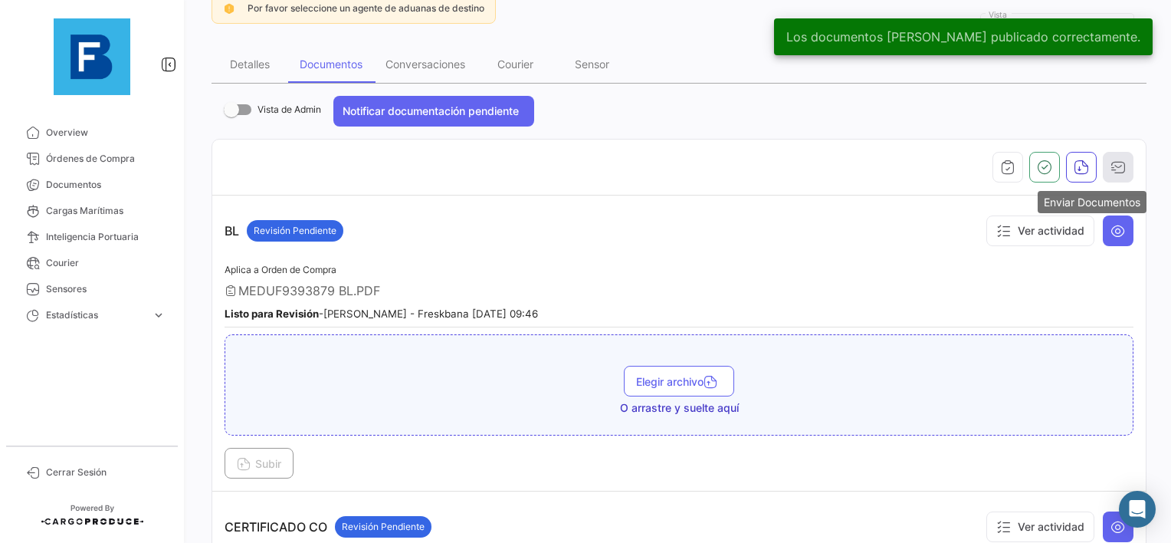
click at [1124, 175] on button "button" at bounding box center [1118, 167] width 31 height 31
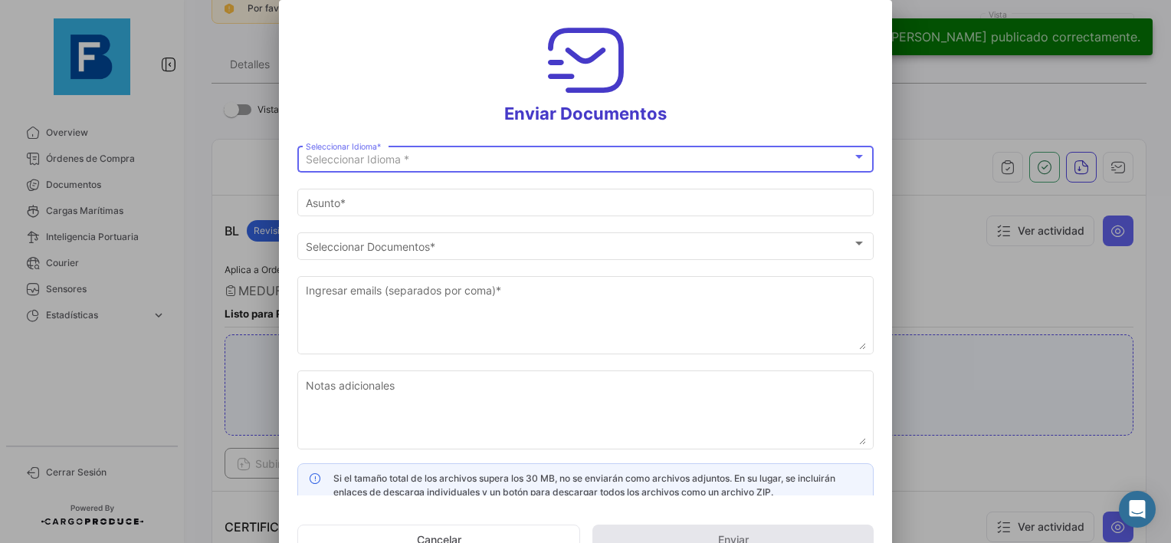
click at [586, 156] on div "Seleccionar Idioma *" at bounding box center [579, 159] width 547 height 13
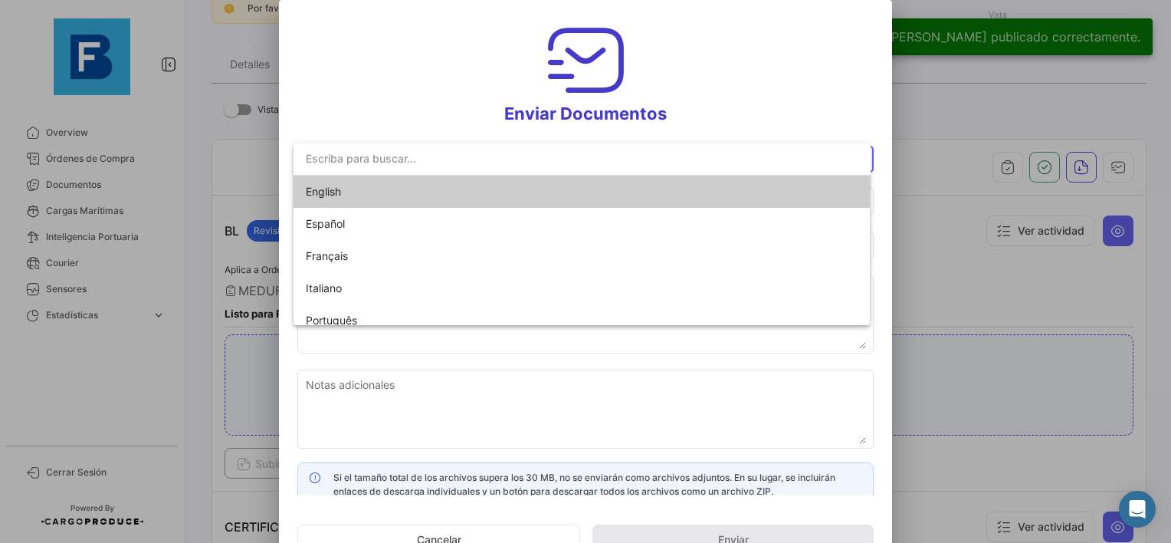
click at [585, 190] on mat-option "English" at bounding box center [582, 192] width 577 height 32
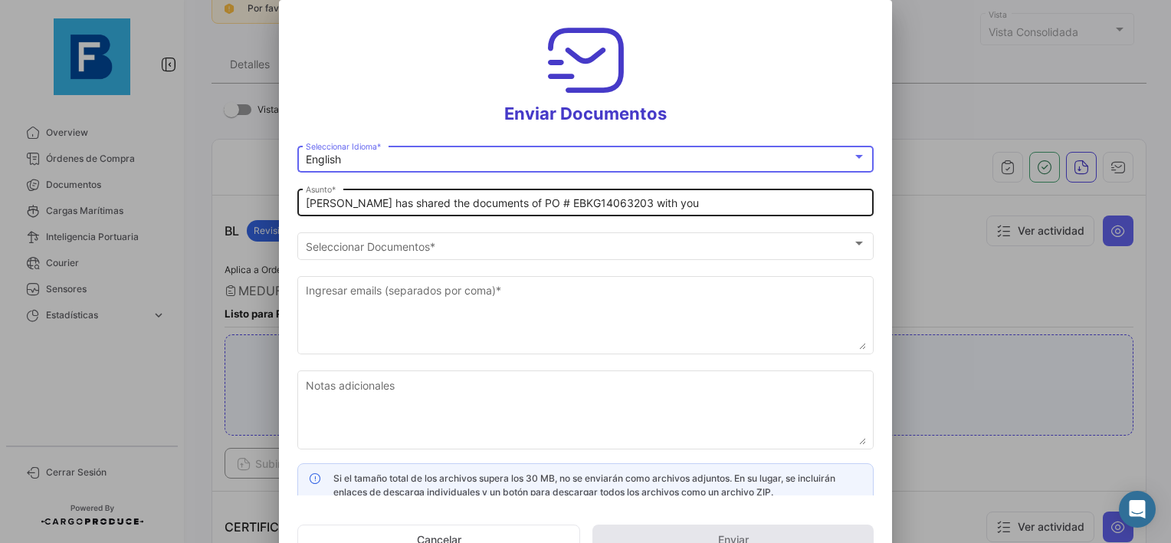
click at [301, 209] on div "[PERSON_NAME] has shared the documents of PO # EBKG14063203 with you Asunto *" at bounding box center [585, 201] width 576 height 30
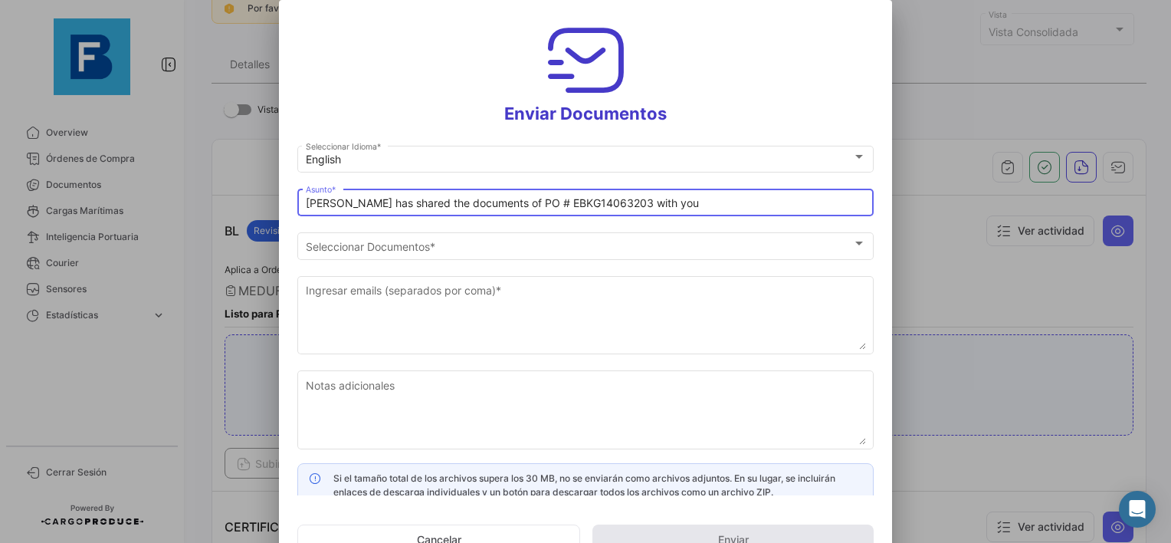
click at [311, 202] on input "[PERSON_NAME] has shared the documents of PO # EBKG14063203 with you" at bounding box center [586, 203] width 560 height 13
click at [306, 203] on input "[PERSON_NAME] has shared the documents of PO # EBKG14063203 with you" at bounding box center [586, 203] width 560 height 13
paste input "BANA KING LLC_FRESKBANA_DOCUMENTS_WK XX"
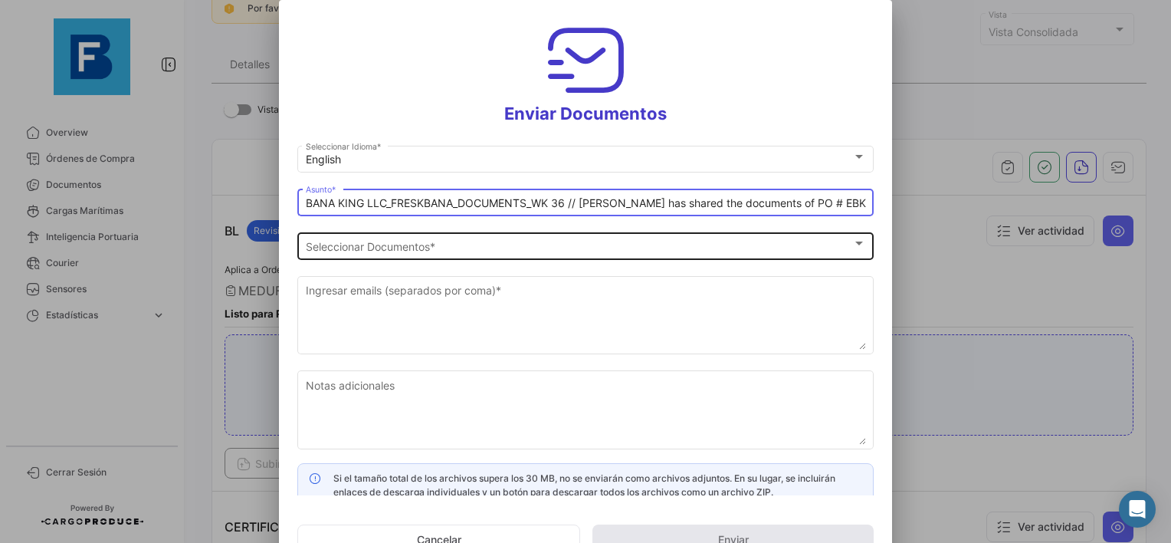
type input "BANA KING LLC_FRESKBANA_DOCUMENTS_WK 36 // [PERSON_NAME] has shared the documen…"
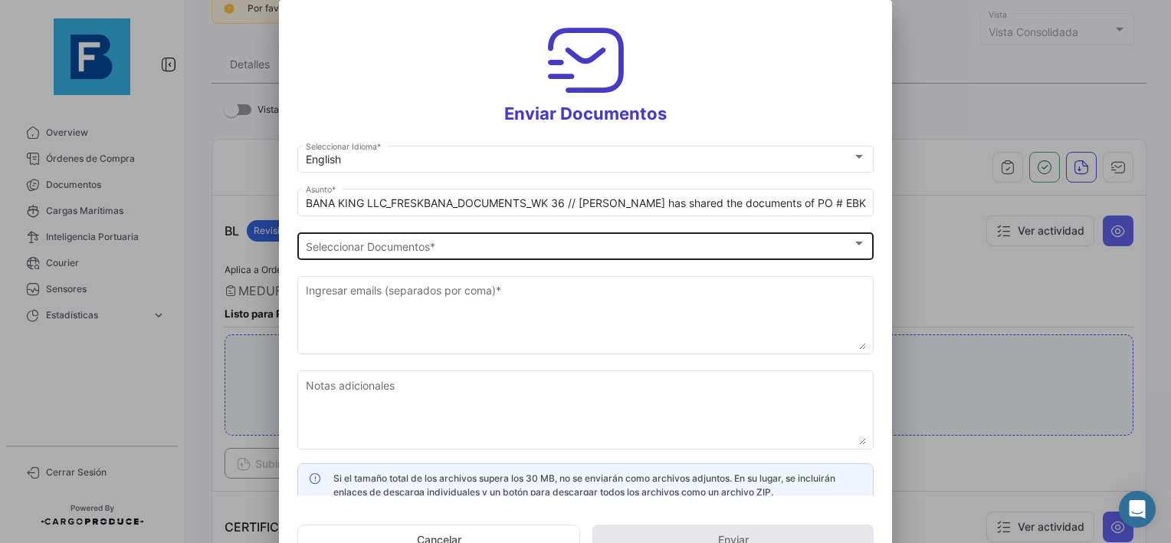
click at [559, 236] on div "Seleccionar Documentos Seleccionar Documentos *" at bounding box center [586, 244] width 560 height 30
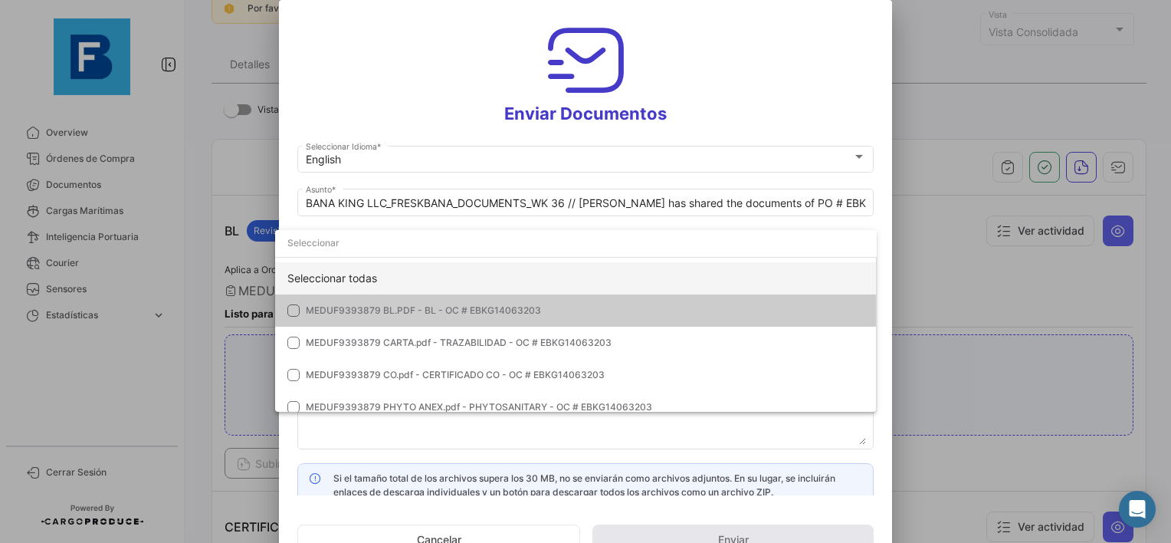
click at [410, 271] on div "Seleccionar todas" at bounding box center [576, 278] width 602 height 32
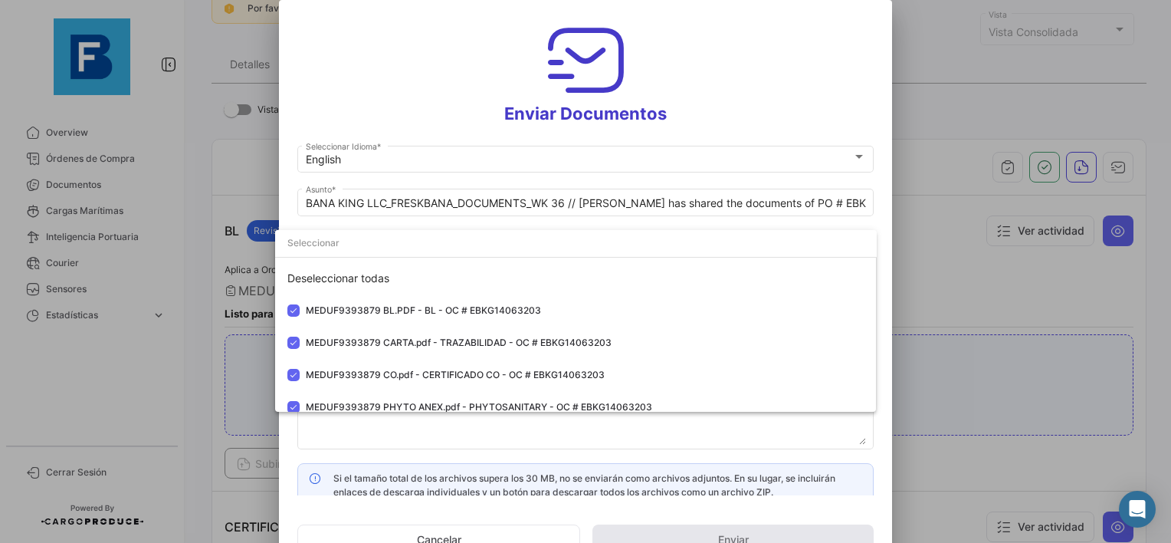
click at [549, 428] on div at bounding box center [585, 271] width 1171 height 543
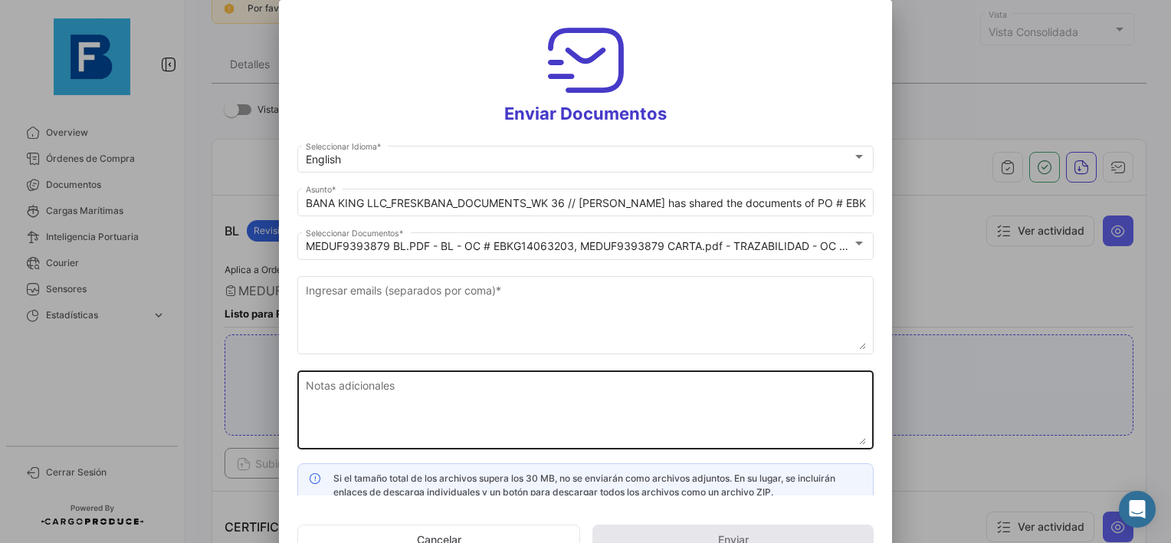
click at [522, 405] on textarea "Notas adicionales" at bounding box center [586, 410] width 560 height 67
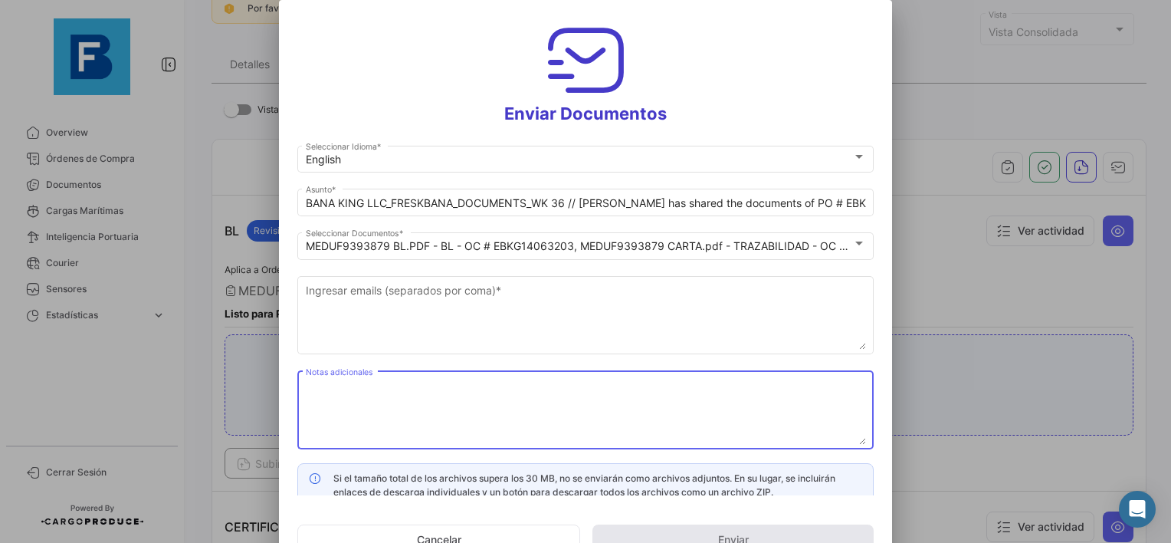
paste textarea "BANA KING LLC_FRESKBANA_DOCUMENTS_WK XX"
type textarea "BANA KING LLC_FRESKBANA_DOCUMENTS_WK 36"
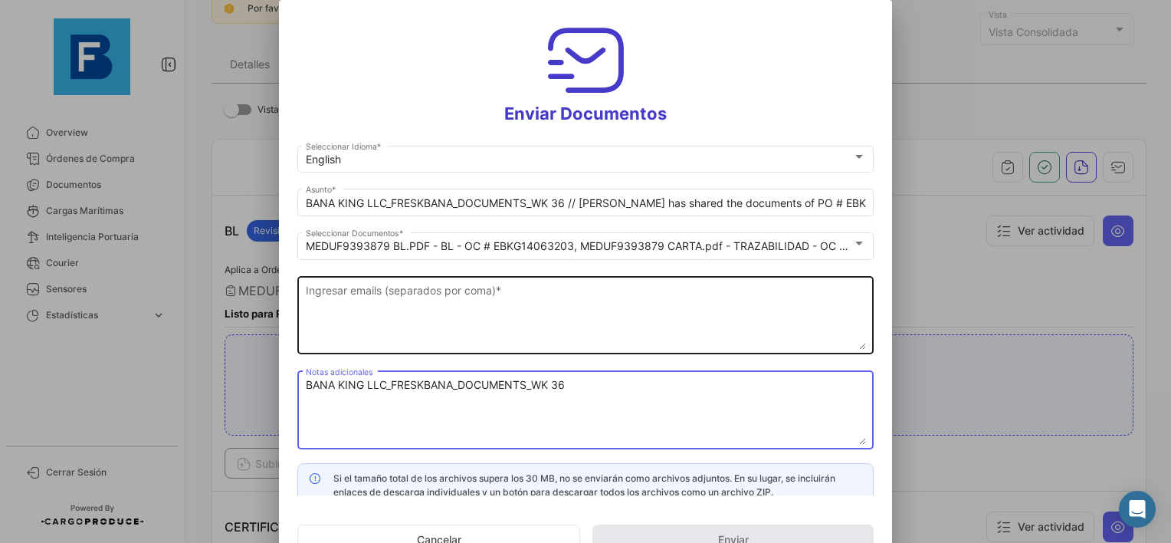
click at [416, 307] on textarea "Ingresar emails (separados por coma) *" at bounding box center [586, 315] width 560 height 67
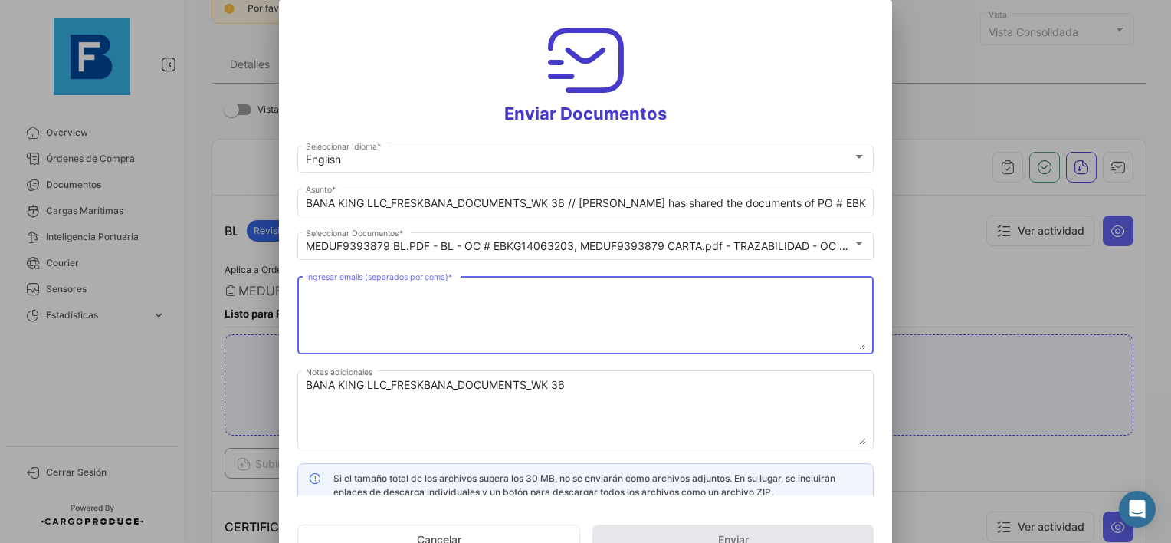
paste textarea "[EMAIL_ADDRESS][DOMAIN_NAME],[EMAIL_ADDRESS][DOMAIN_NAME],[EMAIL_ADDRESS][DOMAI…"
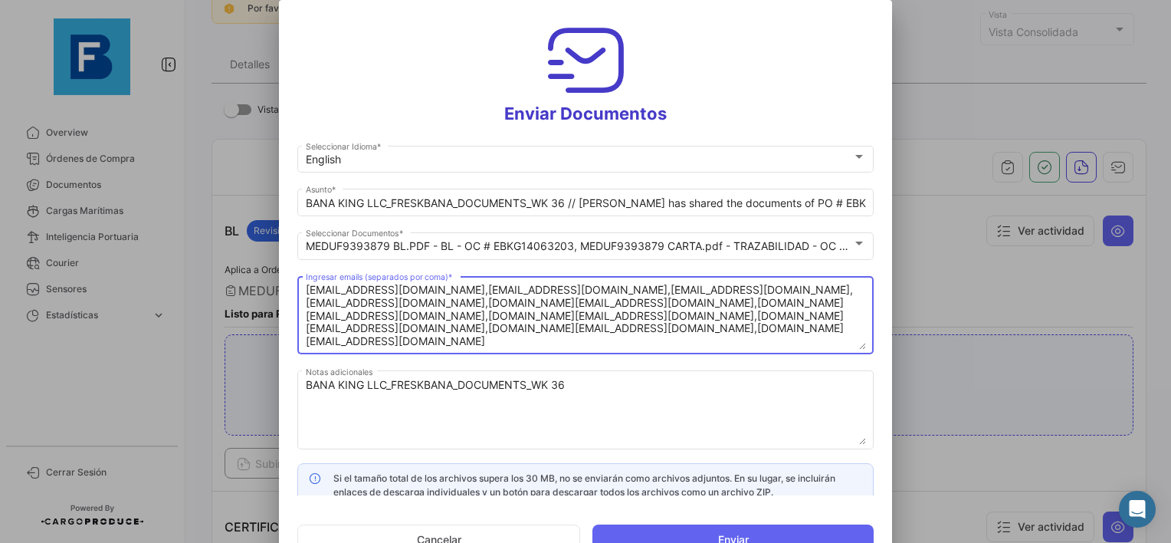
scroll to position [11, 0]
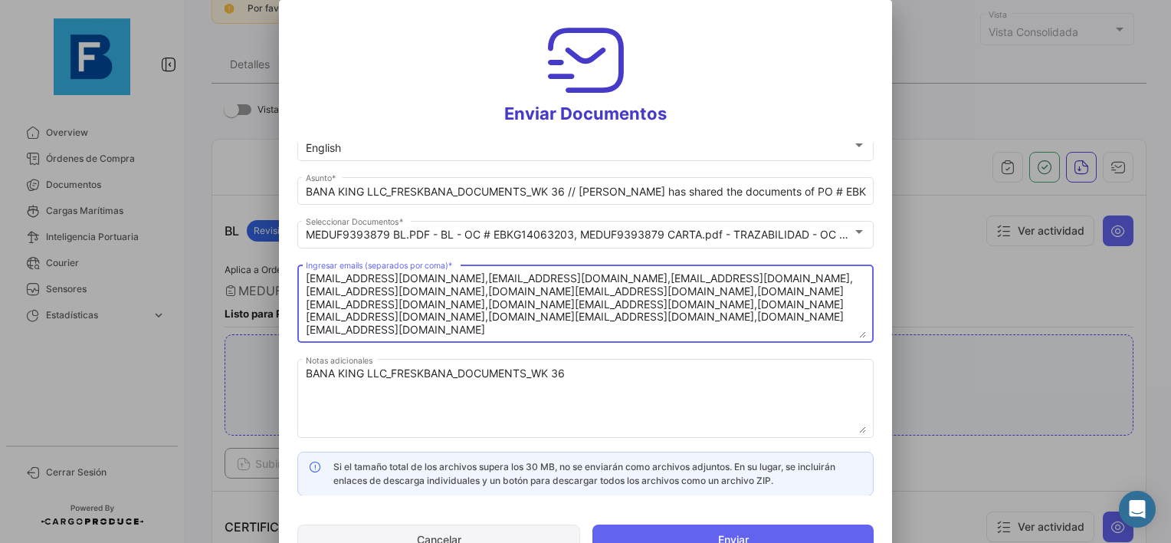
type textarea "[EMAIL_ADDRESS][DOMAIN_NAME],[EMAIL_ADDRESS][DOMAIN_NAME],[EMAIL_ADDRESS][DOMAI…"
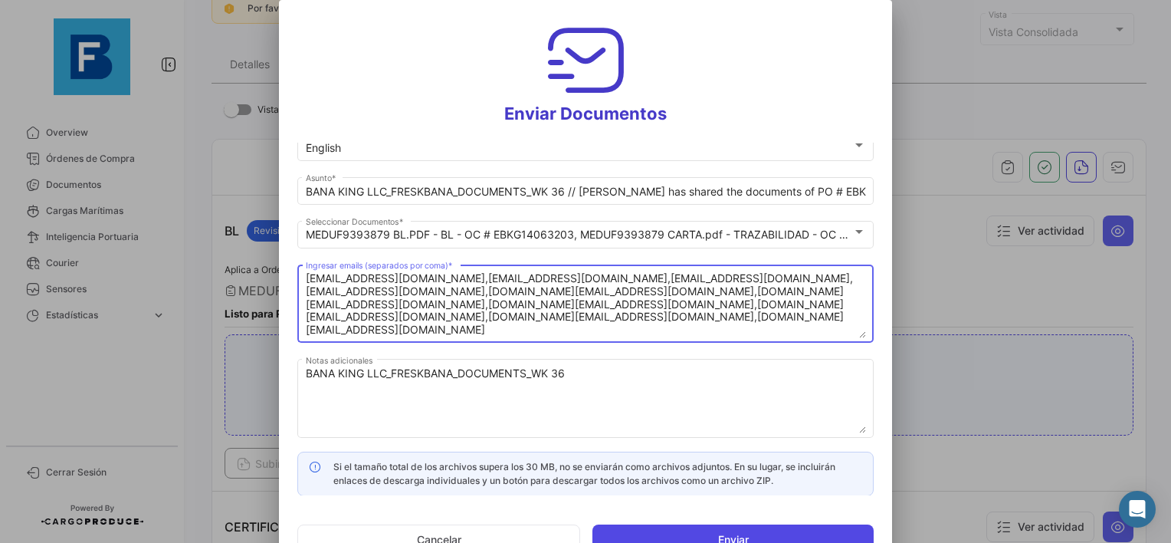
click at [727, 534] on button "Enviar" at bounding box center [733, 539] width 281 height 31
